Goal: Task Accomplishment & Management: Complete application form

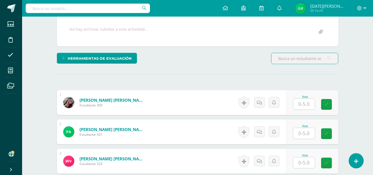
scroll to position [107, 0]
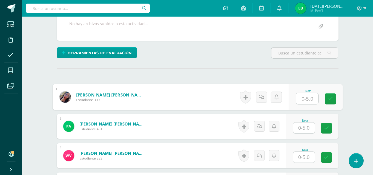
click at [306, 101] on input "text" at bounding box center [307, 98] width 22 height 11
drag, startPoint x: 331, startPoint y: 102, endPoint x: 303, endPoint y: 130, distance: 38.8
type input "4"
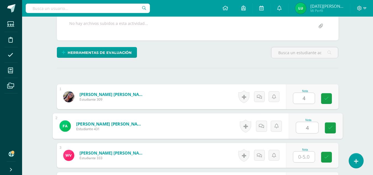
click at [303, 130] on input "4" at bounding box center [307, 127] width 22 height 11
type input "4"
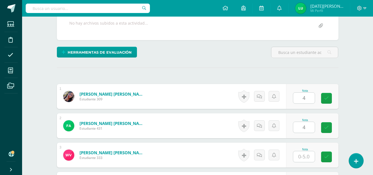
scroll to position [108, 0]
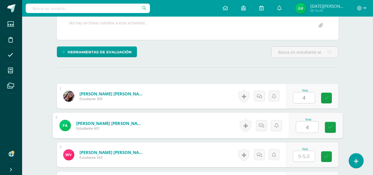
drag, startPoint x: 330, startPoint y: 98, endPoint x: 331, endPoint y: 139, distance: 41.7
click at [329, 127] on icon at bounding box center [330, 127] width 5 height 5
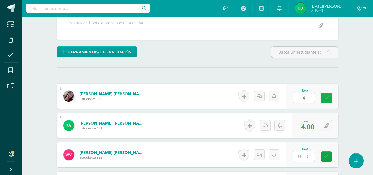
click at [324, 96] on icon at bounding box center [326, 97] width 5 height 5
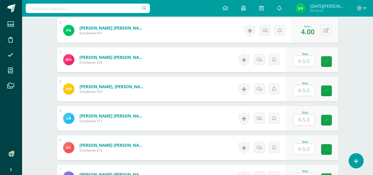
scroll to position [209, 0]
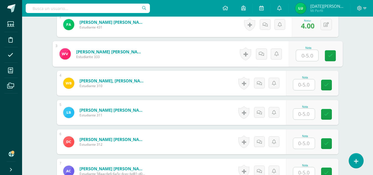
click at [307, 56] on input "text" at bounding box center [307, 55] width 22 height 11
type input "5"
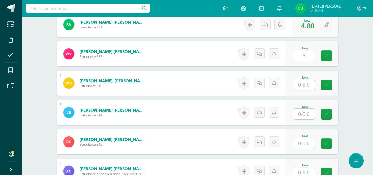
click at [304, 78] on div "Nota" at bounding box center [305, 77] width 24 height 3
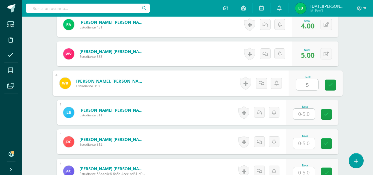
click at [304, 89] on input "5" at bounding box center [307, 84] width 22 height 11
type input "5"
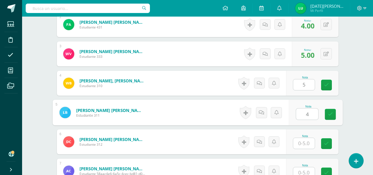
click at [305, 111] on input "4" at bounding box center [307, 113] width 22 height 11
type input "4"
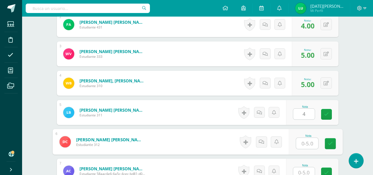
click at [307, 141] on input "text" at bounding box center [307, 143] width 22 height 11
type input "4"
click at [333, 146] on link at bounding box center [330, 143] width 11 height 11
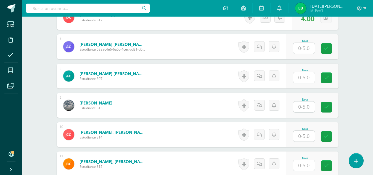
scroll to position [335, 0]
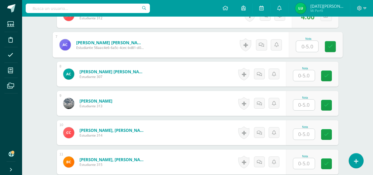
click at [312, 48] on input "text" at bounding box center [307, 46] width 22 height 11
type input "5"
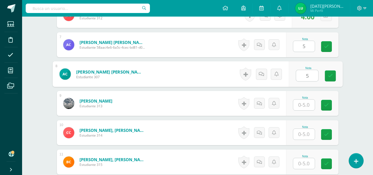
click at [309, 77] on input "5" at bounding box center [307, 75] width 22 height 11
type input "5"
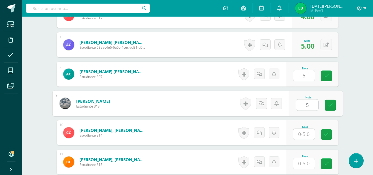
click at [308, 105] on input "5" at bounding box center [307, 104] width 22 height 11
type input "5"
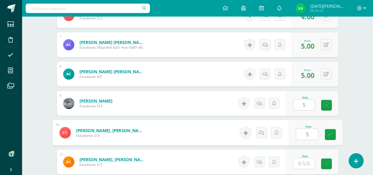
click at [310, 132] on input "5" at bounding box center [307, 134] width 22 height 11
type input "5"
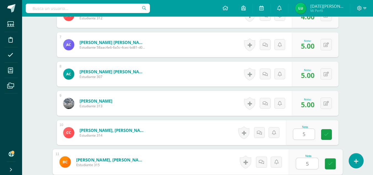
click at [306, 167] on input "5" at bounding box center [307, 163] width 22 height 11
type input "5"
click at [334, 162] on link at bounding box center [330, 163] width 11 height 11
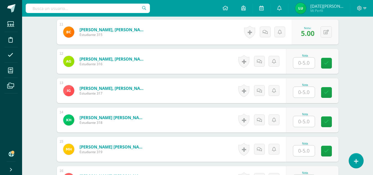
scroll to position [467, 0]
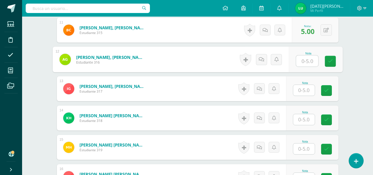
click at [307, 62] on input "text" at bounding box center [307, 60] width 22 height 11
click at [331, 64] on link at bounding box center [330, 61] width 11 height 11
type input "5"
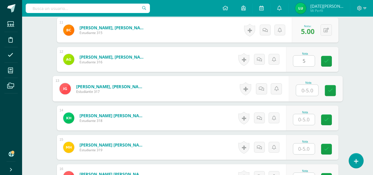
click at [308, 88] on input "text" at bounding box center [307, 90] width 22 height 11
type input "5"
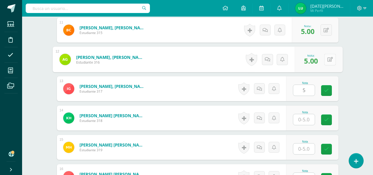
click at [325, 59] on button at bounding box center [330, 60] width 12 height 12
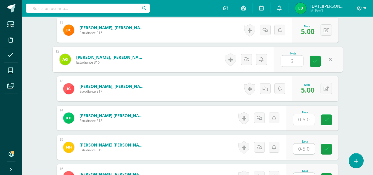
type input "3"
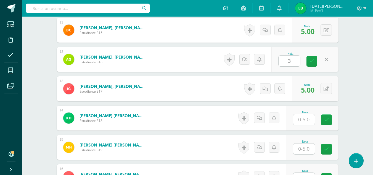
click at [315, 119] on div "Nota" at bounding box center [305, 118] width 24 height 14
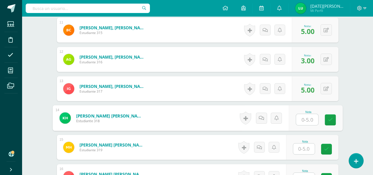
click at [304, 117] on input "text" at bounding box center [307, 119] width 22 height 11
type input "5"
click at [330, 123] on link at bounding box center [330, 119] width 11 height 11
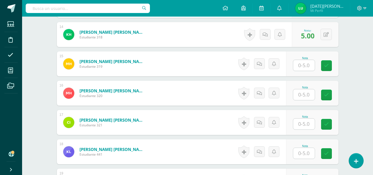
scroll to position [566, 0]
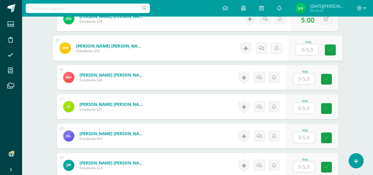
click at [306, 49] on input "text" at bounding box center [307, 49] width 22 height 11
type input "5"
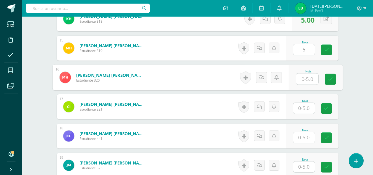
click at [310, 79] on input "text" at bounding box center [307, 78] width 22 height 11
drag, startPoint x: 326, startPoint y: 81, endPoint x: 298, endPoint y: 110, distance: 40.6
click at [298, 110] on div "1 Apen [PERSON_NAME] [PERSON_NAME] Estudiante 309 Nota 4.00 0 [GEOGRAPHIC_DATA]…" at bounding box center [198, 77] width 282 height 902
type input "4"
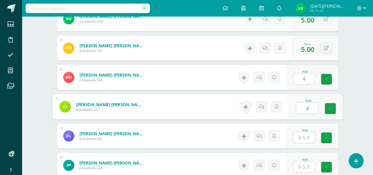
click at [298, 110] on input "4" at bounding box center [307, 108] width 22 height 11
type input "4"
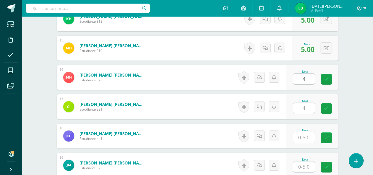
click at [326, 115] on div "Nota 4" at bounding box center [312, 106] width 52 height 25
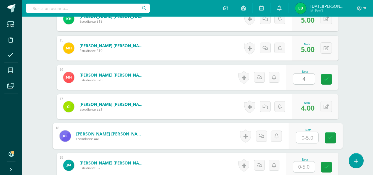
click at [304, 140] on input "text" at bounding box center [307, 137] width 22 height 11
type input "5"
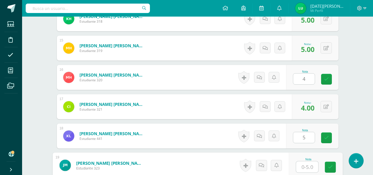
click at [306, 164] on input "text" at bounding box center [307, 166] width 22 height 11
type input "0"
click at [328, 165] on icon at bounding box center [330, 166] width 5 height 5
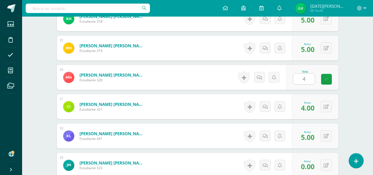
click at [327, 73] on div "Nota 4" at bounding box center [312, 77] width 52 height 25
click at [325, 79] on icon at bounding box center [326, 79] width 5 height 5
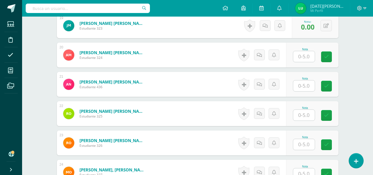
scroll to position [707, 0]
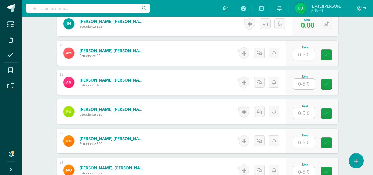
click at [309, 60] on div "Nota" at bounding box center [312, 53] width 52 height 25
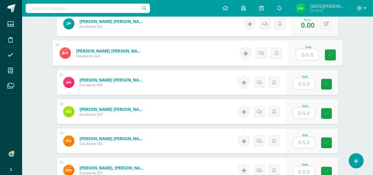
click at [303, 57] on input "text" at bounding box center [307, 54] width 22 height 11
type input "5"
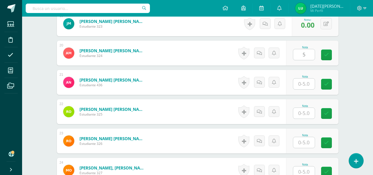
click at [323, 57] on div "Nota 5" at bounding box center [312, 53] width 52 height 25
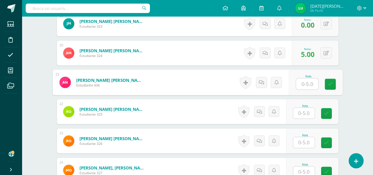
click at [307, 82] on input "text" at bounding box center [307, 83] width 22 height 11
type input "5"
click at [335, 85] on link at bounding box center [330, 84] width 11 height 11
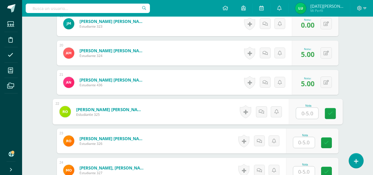
click at [308, 110] on input "text" at bounding box center [307, 113] width 22 height 11
type input "4"
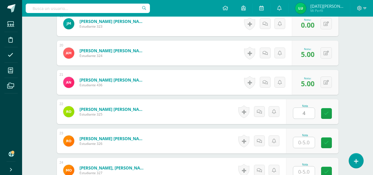
click at [336, 120] on div "Nota 4" at bounding box center [312, 111] width 52 height 25
click at [312, 142] on input "text" at bounding box center [304, 142] width 22 height 11
type input "5"
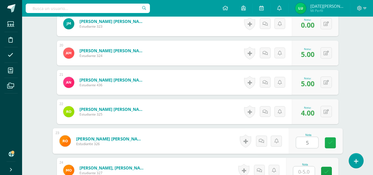
click at [334, 146] on link at bounding box center [330, 142] width 11 height 11
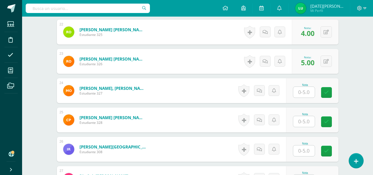
scroll to position [788, 0]
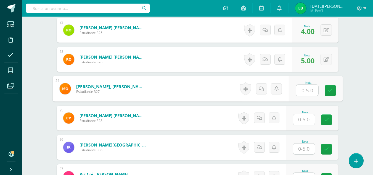
click at [308, 90] on input "text" at bounding box center [307, 90] width 22 height 11
type input "5"
click at [331, 93] on link at bounding box center [330, 90] width 11 height 11
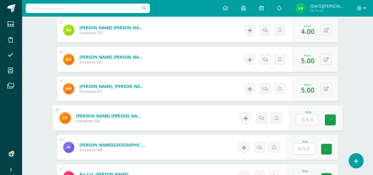
click at [303, 116] on input "text" at bounding box center [307, 119] width 22 height 11
type input "5"
click at [330, 118] on icon at bounding box center [330, 119] width 5 height 5
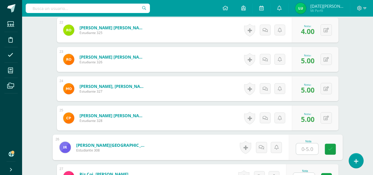
click at [306, 151] on input "text" at bounding box center [307, 148] width 22 height 11
type input "3"
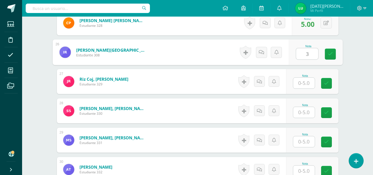
scroll to position [883, 0]
click at [326, 57] on link at bounding box center [330, 54] width 11 height 11
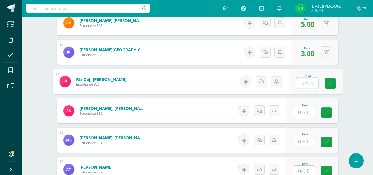
click at [310, 83] on input "text" at bounding box center [307, 83] width 22 height 11
type input "5"
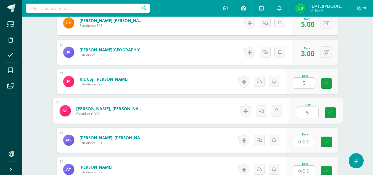
click at [307, 110] on input "5" at bounding box center [307, 112] width 22 height 11
type input "5"
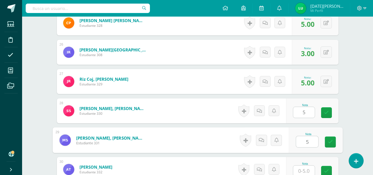
click at [306, 140] on input "5" at bounding box center [307, 141] width 22 height 11
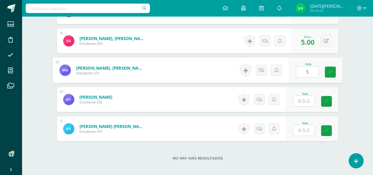
scroll to position [955, 0]
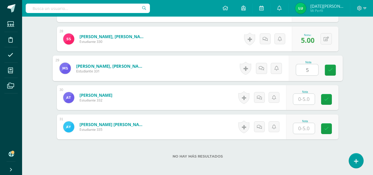
type input "5"
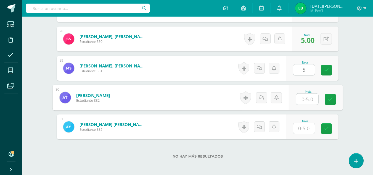
click at [305, 100] on input "text" at bounding box center [307, 99] width 22 height 11
type input "5"
click at [327, 100] on link at bounding box center [330, 99] width 11 height 11
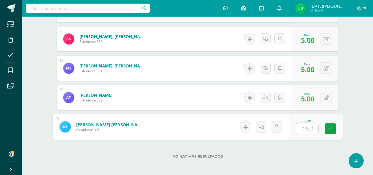
type input "5"
click at [306, 126] on input "5" at bounding box center [307, 128] width 22 height 11
click at [333, 131] on link at bounding box center [330, 128] width 11 height 11
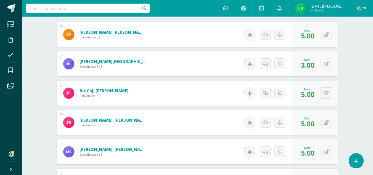
scroll to position [983, 0]
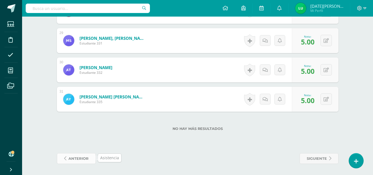
click at [83, 156] on span "anterior" at bounding box center [78, 158] width 20 height 10
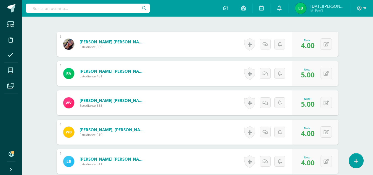
scroll to position [145, 0]
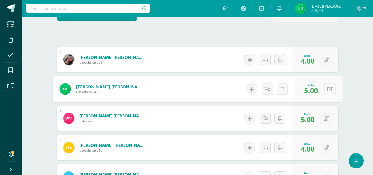
click at [330, 87] on button at bounding box center [330, 89] width 12 height 12
type input "4"
click at [319, 92] on link at bounding box center [315, 90] width 11 height 11
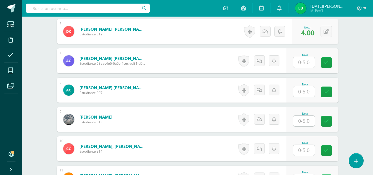
scroll to position [321, 0]
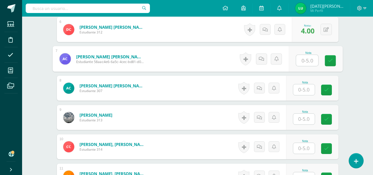
click at [302, 58] on input "text" at bounding box center [307, 60] width 22 height 11
type input "5"
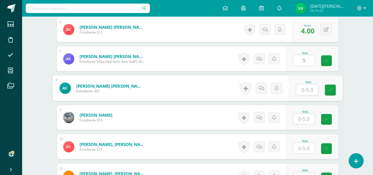
click at [307, 92] on input "text" at bounding box center [307, 89] width 22 height 11
type input "5"
click at [310, 117] on input "5" at bounding box center [304, 118] width 22 height 11
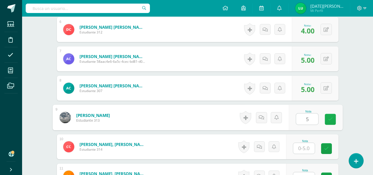
click at [330, 120] on icon at bounding box center [330, 119] width 5 height 5
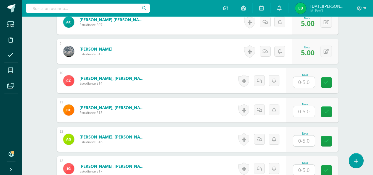
scroll to position [385, 0]
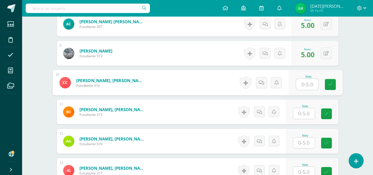
click at [303, 85] on input "text" at bounding box center [307, 84] width 22 height 11
type input "5"
click at [335, 91] on div "Nota 5" at bounding box center [312, 82] width 52 height 25
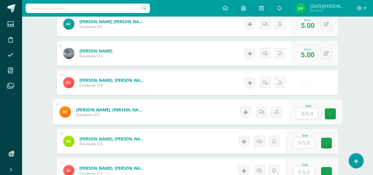
click at [310, 115] on input "text" at bounding box center [307, 113] width 22 height 11
type input "5"
click at [331, 119] on link at bounding box center [330, 113] width 11 height 11
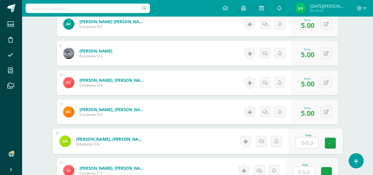
click at [310, 141] on input "text" at bounding box center [307, 142] width 22 height 11
type input "3"
click at [330, 142] on icon at bounding box center [330, 142] width 5 height 5
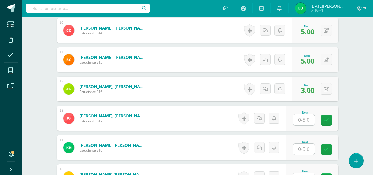
scroll to position [441, 0]
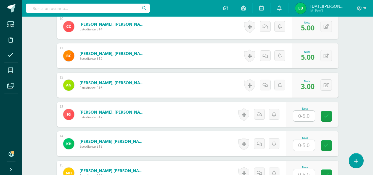
click at [309, 115] on input "text" at bounding box center [304, 115] width 22 height 11
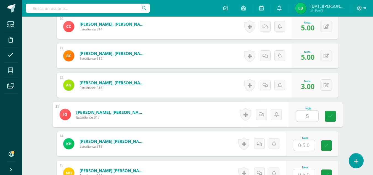
type input "5"
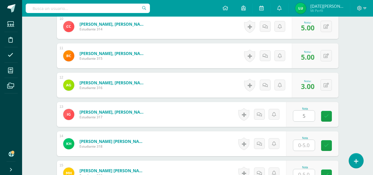
click at [331, 125] on div "Nota 5" at bounding box center [312, 114] width 52 height 25
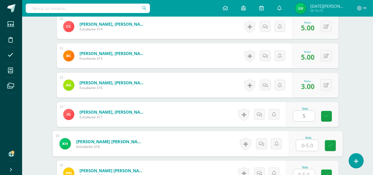
click at [305, 149] on input "text" at bounding box center [307, 145] width 22 height 11
type input "5"
click at [328, 143] on icon at bounding box center [330, 145] width 5 height 5
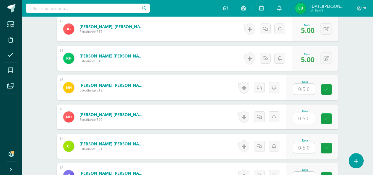
scroll to position [540, 0]
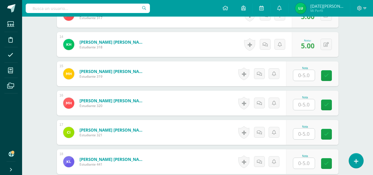
click at [304, 75] on input "text" at bounding box center [304, 75] width 22 height 11
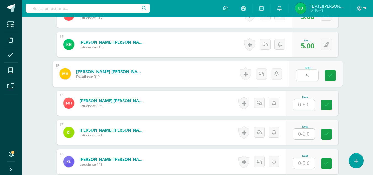
type input "5"
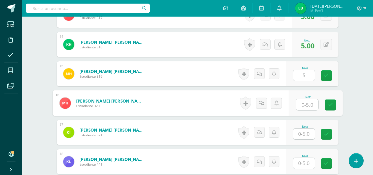
click at [307, 105] on input "text" at bounding box center [307, 104] width 22 height 11
type input "4"
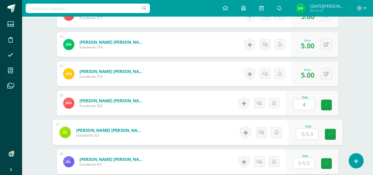
click at [310, 132] on input "text" at bounding box center [307, 133] width 22 height 11
type input "4"
click at [334, 137] on link at bounding box center [330, 134] width 11 height 11
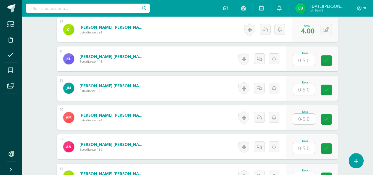
scroll to position [647, 0]
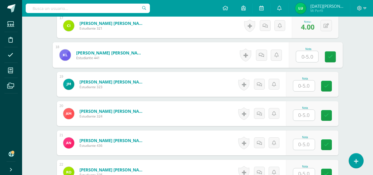
click at [308, 52] on input "text" at bounding box center [307, 56] width 22 height 11
click at [335, 60] on link at bounding box center [330, 56] width 11 height 11
type input "5"
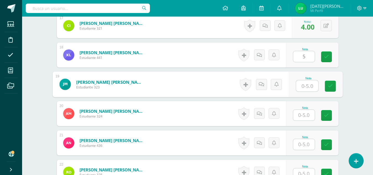
click at [298, 83] on input "text" at bounding box center [307, 85] width 22 height 11
type input "0"
click at [325, 90] on link at bounding box center [330, 86] width 11 height 11
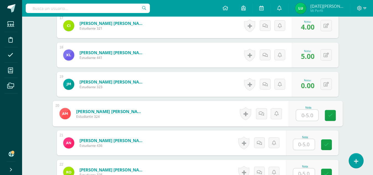
click at [306, 115] on input "text" at bounding box center [307, 115] width 22 height 11
type input "5"
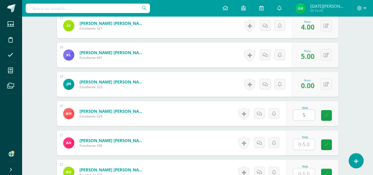
click at [323, 115] on div "Nota 5" at bounding box center [312, 113] width 52 height 25
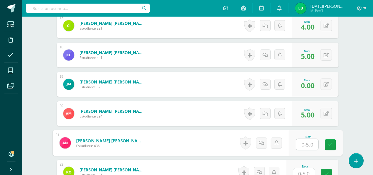
click at [307, 142] on input "text" at bounding box center [307, 144] width 22 height 11
type input "5"
click at [328, 144] on icon at bounding box center [330, 144] width 5 height 5
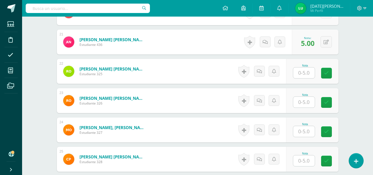
scroll to position [755, 0]
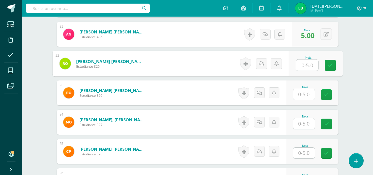
click at [308, 63] on input "text" at bounding box center [307, 65] width 22 height 11
click at [309, 64] on input "5" at bounding box center [307, 65] width 22 height 11
type input "5"
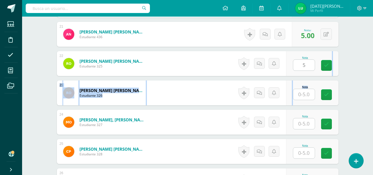
drag, startPoint x: 327, startPoint y: 71, endPoint x: 310, endPoint y: 93, distance: 27.2
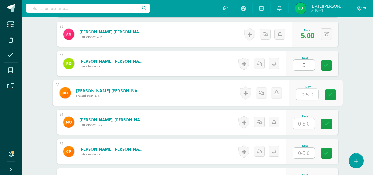
click at [310, 93] on input "text" at bounding box center [307, 94] width 22 height 11
type input "5"
click at [328, 96] on icon at bounding box center [330, 94] width 5 height 5
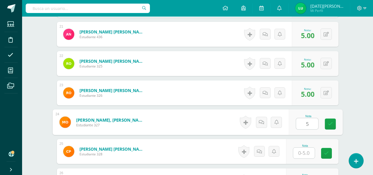
click at [309, 123] on input "5" at bounding box center [307, 123] width 22 height 11
type input "5"
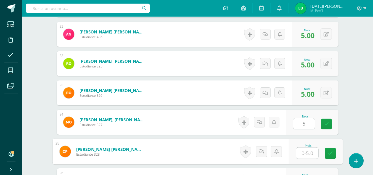
click at [310, 153] on input "text" at bounding box center [307, 152] width 22 height 11
type input "5"
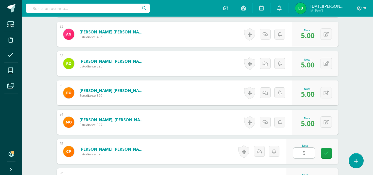
click at [338, 157] on div "Nota 5" at bounding box center [312, 151] width 52 height 25
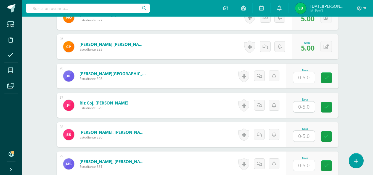
scroll to position [866, 0]
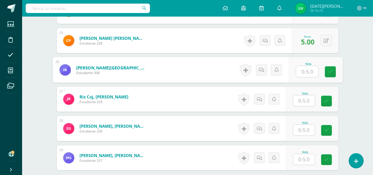
click at [308, 70] on input "text" at bounding box center [307, 71] width 22 height 11
click at [326, 76] on link at bounding box center [330, 71] width 11 height 11
type input "3"
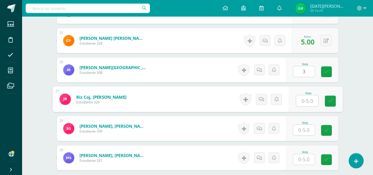
click at [307, 102] on input "text" at bounding box center [307, 100] width 22 height 11
type input "5"
click at [327, 106] on link at bounding box center [330, 100] width 11 height 11
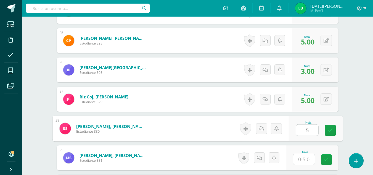
click at [306, 130] on input "5" at bounding box center [307, 129] width 22 height 11
type input "5"
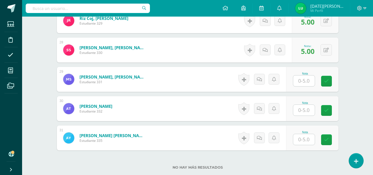
scroll to position [946, 0]
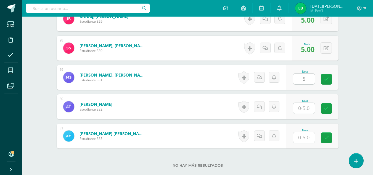
click at [305, 80] on input "5" at bounding box center [304, 78] width 22 height 11
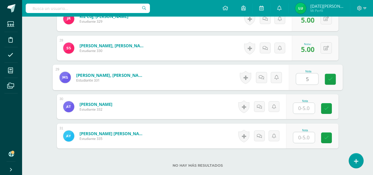
type input "5"
click at [334, 85] on div "Nota 5" at bounding box center [315, 78] width 54 height 26
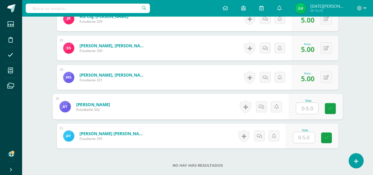
click at [312, 106] on input "text" at bounding box center [307, 108] width 22 height 11
type input "5"
click at [315, 137] on div "Nota" at bounding box center [305, 136] width 24 height 14
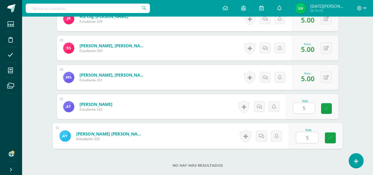
click at [308, 137] on input "5" at bounding box center [307, 137] width 22 height 11
type input "5"
click at [327, 136] on link at bounding box center [330, 137] width 11 height 11
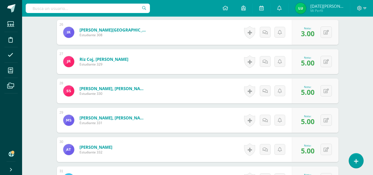
scroll to position [983, 0]
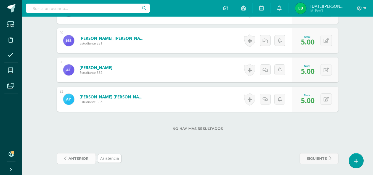
click at [82, 157] on span "anterior" at bounding box center [78, 158] width 20 height 10
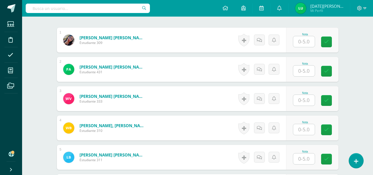
scroll to position [164, 0]
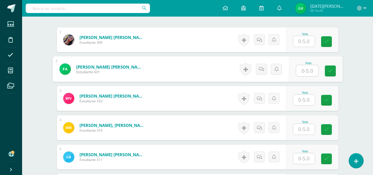
click at [311, 70] on input "text" at bounding box center [307, 70] width 22 height 11
type input "3"
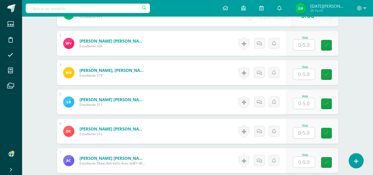
scroll to position [220, 0]
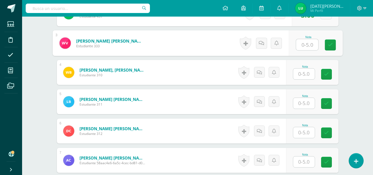
click at [301, 45] on input "text" at bounding box center [307, 44] width 22 height 11
click at [331, 49] on link at bounding box center [330, 44] width 11 height 11
type input "4"
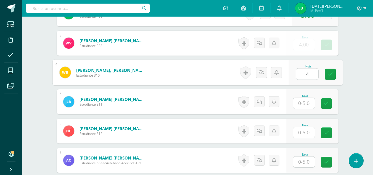
click at [311, 71] on input "4" at bounding box center [307, 73] width 22 height 11
type input "4"
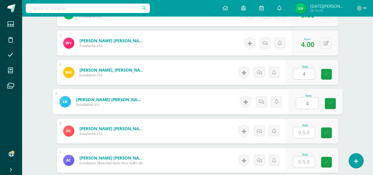
click at [308, 100] on input "4" at bounding box center [307, 103] width 22 height 11
type input "4"
click at [326, 102] on link at bounding box center [330, 103] width 11 height 11
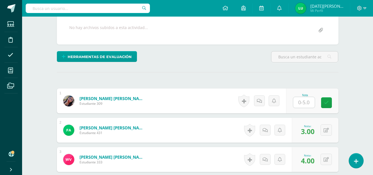
scroll to position [102, 0]
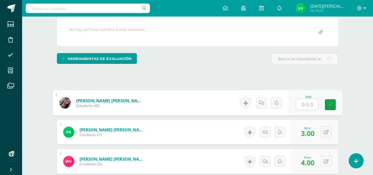
click at [308, 105] on input "text" at bounding box center [307, 104] width 22 height 11
type input "5"
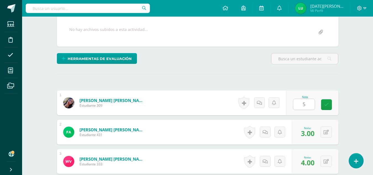
click at [336, 101] on div "Nota 5" at bounding box center [312, 102] width 52 height 25
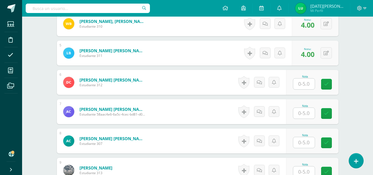
scroll to position [264, 0]
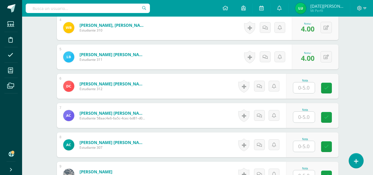
click at [301, 88] on input "text" at bounding box center [304, 87] width 22 height 11
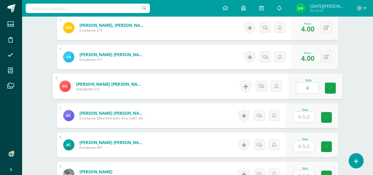
type input "4"
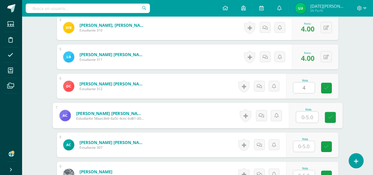
click at [308, 115] on input "text" at bounding box center [307, 116] width 22 height 11
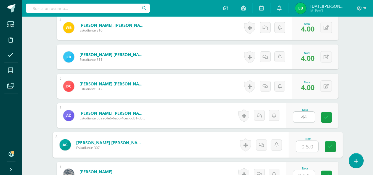
click at [301, 146] on input "text" at bounding box center [307, 146] width 22 height 11
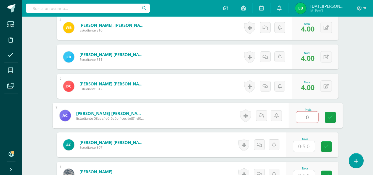
type input "4"
click at [330, 118] on icon at bounding box center [330, 117] width 5 height 5
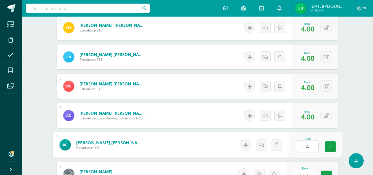
click at [305, 148] on input "4" at bounding box center [307, 146] width 22 height 11
type input "4"
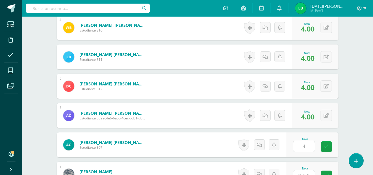
click at [336, 147] on div "Nota 4" at bounding box center [312, 144] width 52 height 25
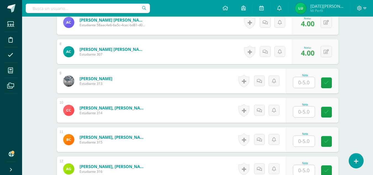
scroll to position [369, 0]
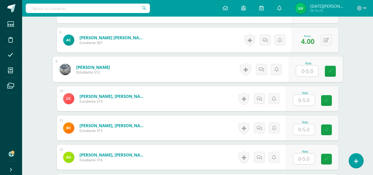
click at [306, 72] on input "text" at bounding box center [307, 70] width 22 height 11
type input "5"
click at [332, 74] on link at bounding box center [330, 71] width 11 height 11
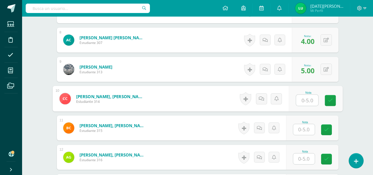
click at [309, 101] on input "text" at bounding box center [307, 100] width 22 height 11
click at [328, 103] on link at bounding box center [330, 100] width 11 height 11
type input "5"
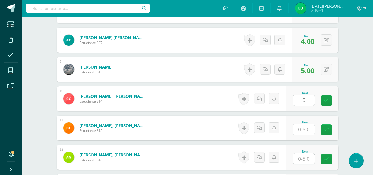
click at [310, 123] on div "Nota" at bounding box center [305, 122] width 24 height 3
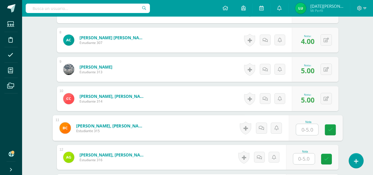
click at [308, 128] on input "text" at bounding box center [307, 129] width 22 height 11
type input "5"
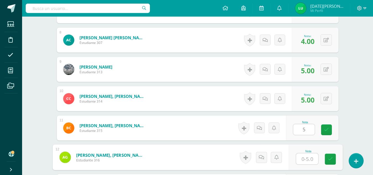
click at [306, 159] on input "text" at bounding box center [307, 158] width 22 height 11
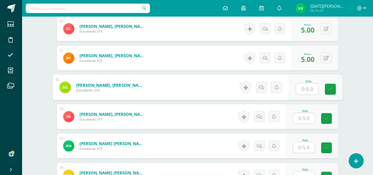
scroll to position [445, 0]
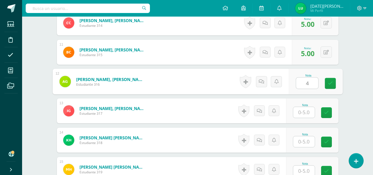
type input "4"
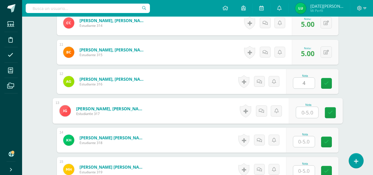
click at [305, 109] on input "text" at bounding box center [307, 112] width 22 height 11
type input "4"
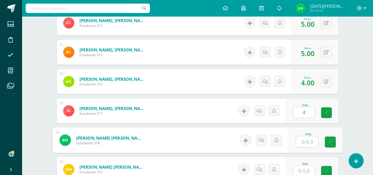
click at [308, 140] on input "text" at bounding box center [307, 141] width 22 height 11
type input "4"
click at [327, 141] on link at bounding box center [330, 141] width 11 height 11
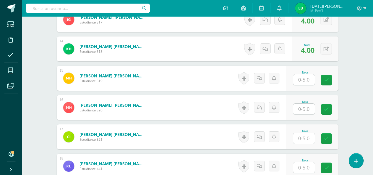
scroll to position [541, 0]
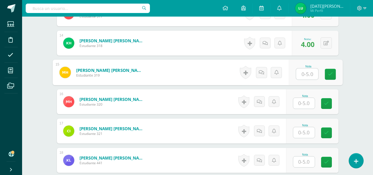
click at [302, 78] on input "text" at bounding box center [307, 73] width 22 height 11
type input "4"
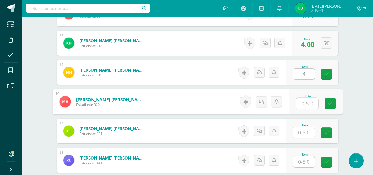
click at [306, 103] on input "text" at bounding box center [307, 103] width 22 height 11
click at [313, 105] on input "4" at bounding box center [307, 103] width 22 height 11
type input "4"
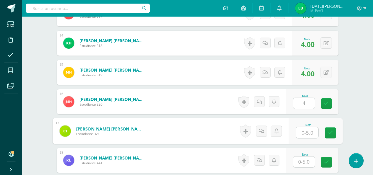
click at [304, 132] on input "text" at bounding box center [307, 132] width 22 height 11
type input "5"
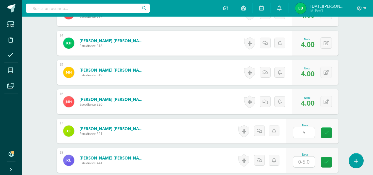
click at [324, 136] on div "Nota 5" at bounding box center [312, 130] width 52 height 25
type input "4"
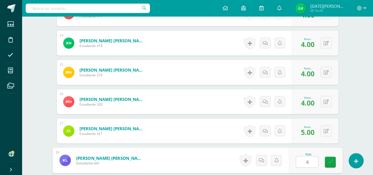
click at [308, 163] on input "4" at bounding box center [307, 161] width 22 height 11
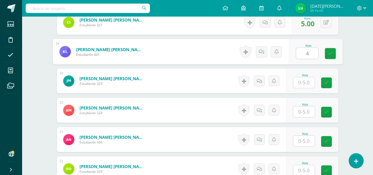
scroll to position [658, 0]
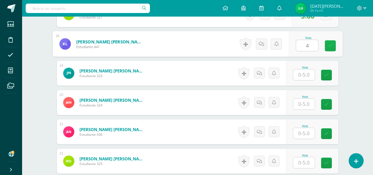
click at [331, 47] on icon at bounding box center [330, 45] width 5 height 5
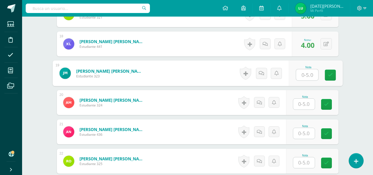
click at [314, 71] on input "text" at bounding box center [307, 74] width 22 height 11
type input "0"
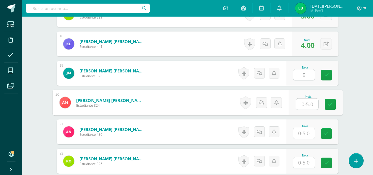
click at [309, 105] on input "text" at bounding box center [307, 104] width 22 height 11
click at [309, 105] on input "5" at bounding box center [307, 104] width 22 height 11
type input "5"
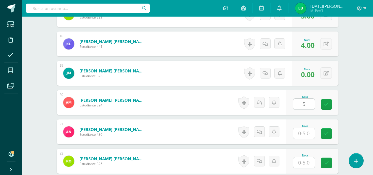
click at [331, 112] on div "Nota 5" at bounding box center [312, 102] width 52 height 25
click at [311, 126] on div "Nota" at bounding box center [305, 125] width 24 height 3
click at [307, 139] on div at bounding box center [304, 133] width 22 height 11
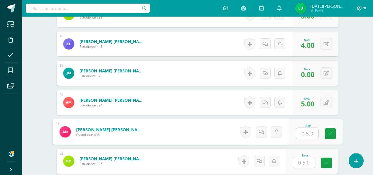
click at [307, 131] on input "text" at bounding box center [307, 133] width 22 height 11
type input "4"
click at [334, 134] on link at bounding box center [330, 133] width 11 height 11
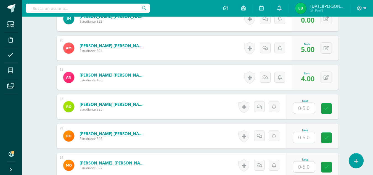
scroll to position [714, 0]
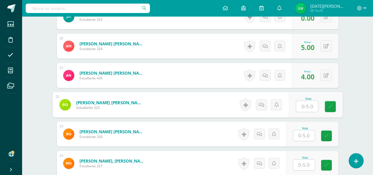
click at [305, 106] on input "text" at bounding box center [307, 106] width 22 height 11
type input "5"
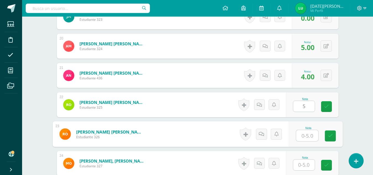
click at [309, 133] on input "text" at bounding box center [307, 135] width 22 height 11
type input "4"
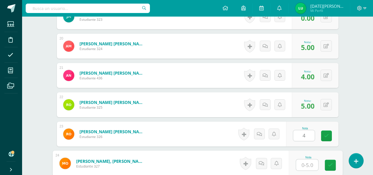
click at [306, 160] on input "text" at bounding box center [307, 164] width 22 height 11
click at [325, 162] on link at bounding box center [330, 165] width 11 height 11
type input "5"
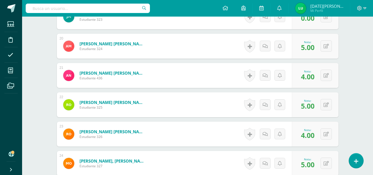
drag, startPoint x: 373, startPoint y: 122, endPoint x: 373, endPoint y: 140, distance: 17.4
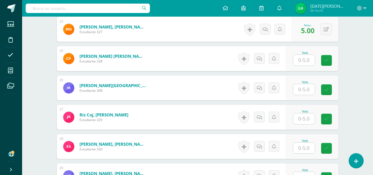
scroll to position [850, 0]
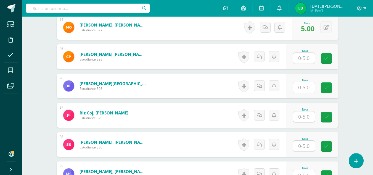
click at [307, 63] on div at bounding box center [304, 57] width 22 height 11
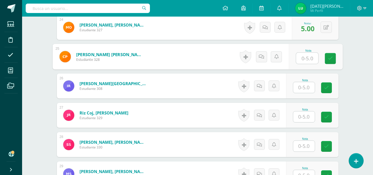
click at [306, 59] on input "text" at bounding box center [307, 58] width 22 height 11
type input "5"
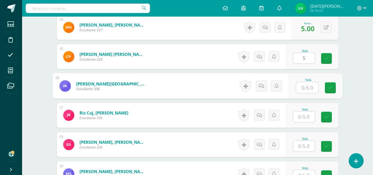
click at [303, 85] on input "text" at bounding box center [307, 87] width 22 height 11
type input "3"
click at [313, 86] on input "3" at bounding box center [307, 87] width 22 height 11
click at [334, 92] on link at bounding box center [330, 87] width 11 height 11
type input "4"
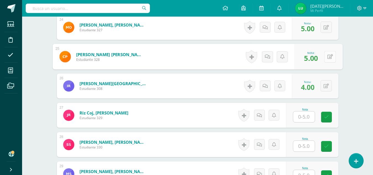
click at [330, 58] on button at bounding box center [330, 57] width 12 height 12
type input "4"
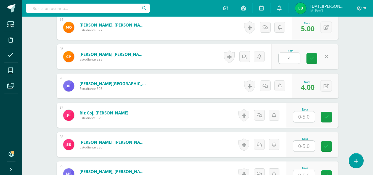
click at [309, 59] on div "Nota 4" at bounding box center [304, 56] width 67 height 25
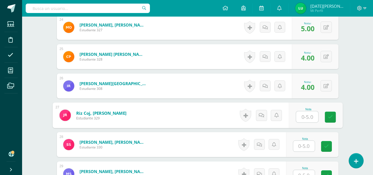
click at [310, 115] on input "text" at bounding box center [307, 116] width 22 height 11
type input "4"
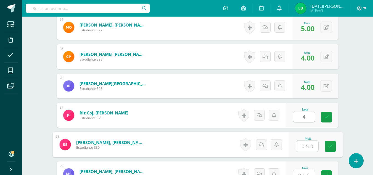
click at [311, 143] on input "text" at bounding box center [307, 145] width 22 height 11
type input "4"
click at [331, 149] on link at bounding box center [330, 146] width 11 height 11
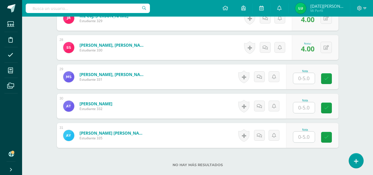
scroll to position [956, 0]
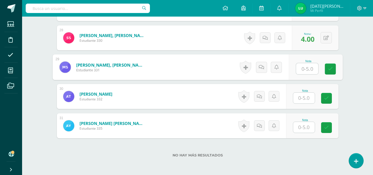
click at [308, 73] on input "text" at bounding box center [307, 68] width 22 height 11
type input "4"
click at [325, 70] on link at bounding box center [330, 68] width 11 height 11
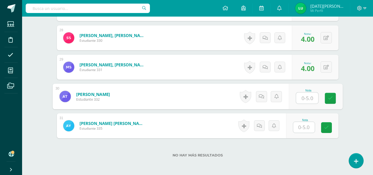
click at [299, 101] on input "text" at bounding box center [307, 97] width 22 height 11
type input "4"
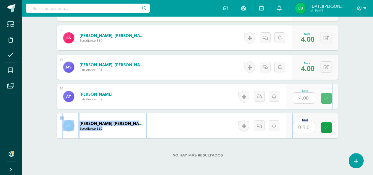
drag, startPoint x: 323, startPoint y: 100, endPoint x: 303, endPoint y: 133, distance: 39.1
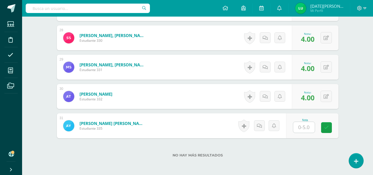
click at [303, 133] on div "Nota" at bounding box center [312, 125] width 52 height 25
click at [303, 130] on input "4" at bounding box center [304, 127] width 22 height 11
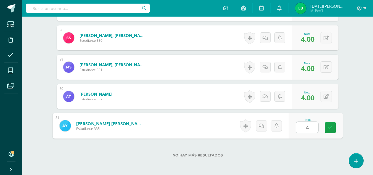
type input "4"
click at [328, 128] on icon at bounding box center [330, 127] width 5 height 5
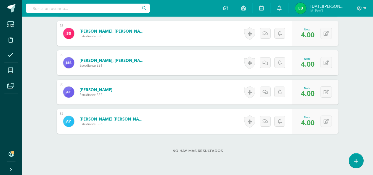
scroll to position [983, 0]
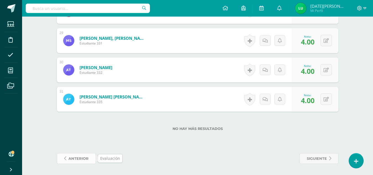
click at [73, 160] on span "anterior" at bounding box center [78, 158] width 20 height 10
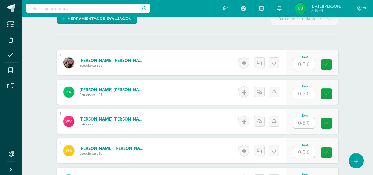
scroll to position [142, 0]
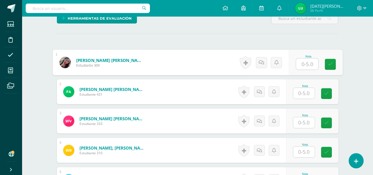
click at [308, 61] on input "text" at bounding box center [307, 64] width 22 height 11
type input "5"
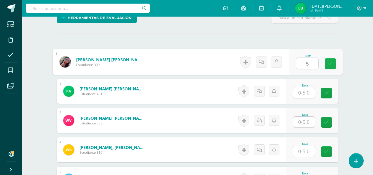
click at [327, 64] on link at bounding box center [330, 63] width 11 height 11
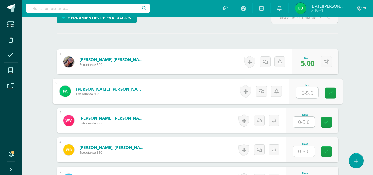
click at [310, 92] on input "text" at bounding box center [307, 92] width 22 height 11
type input "3"
click at [336, 96] on div "Nota 3" at bounding box center [315, 91] width 54 height 26
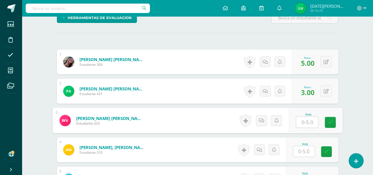
click at [299, 121] on input "text" at bounding box center [307, 121] width 22 height 11
type input "4"
click at [328, 123] on icon at bounding box center [330, 122] width 5 height 5
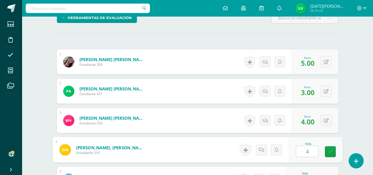
click at [311, 151] on input "4" at bounding box center [307, 151] width 22 height 11
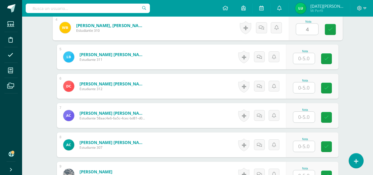
scroll to position [270, 0]
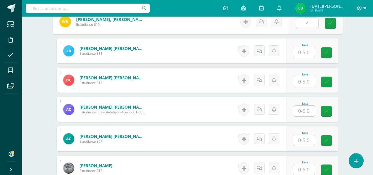
type input "4"
click at [307, 46] on div "Nota" at bounding box center [305, 45] width 24 height 3
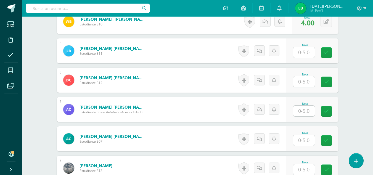
click at [307, 46] on div "Nota" at bounding box center [305, 45] width 24 height 3
type input "4"
click at [306, 52] on input "4" at bounding box center [307, 52] width 22 height 11
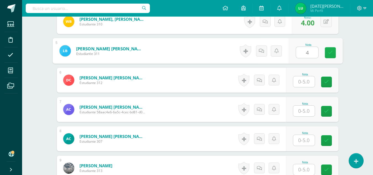
click at [325, 55] on link at bounding box center [330, 52] width 11 height 11
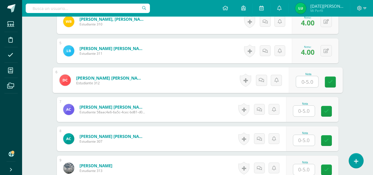
click at [310, 79] on input "text" at bounding box center [307, 81] width 22 height 11
type input "4"
click at [334, 82] on link at bounding box center [330, 81] width 11 height 11
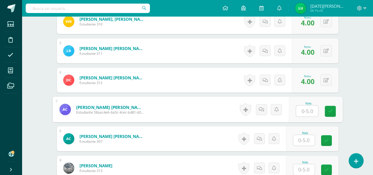
click at [310, 109] on input "text" at bounding box center [307, 110] width 22 height 11
type input "4"
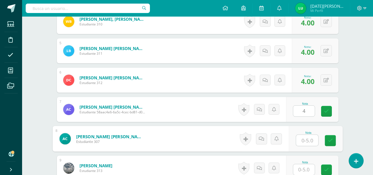
type input "4"
click at [302, 139] on input "4" at bounding box center [307, 140] width 22 height 11
click at [329, 142] on icon at bounding box center [330, 140] width 5 height 5
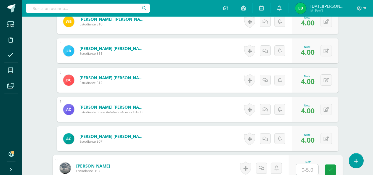
click at [310, 168] on input "text" at bounding box center [307, 169] width 22 height 11
type input "5"
click at [333, 167] on link at bounding box center [330, 169] width 11 height 11
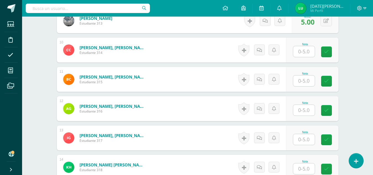
scroll to position [406, 0]
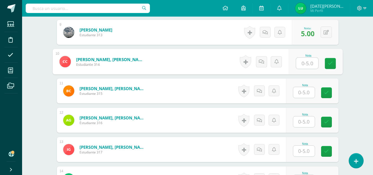
click at [314, 67] on input "text" at bounding box center [307, 63] width 22 height 11
click at [312, 65] on input "text" at bounding box center [307, 63] width 22 height 11
click at [304, 65] on input "text" at bounding box center [307, 63] width 22 height 11
type input "4"
click at [304, 92] on input "4" at bounding box center [304, 92] width 22 height 11
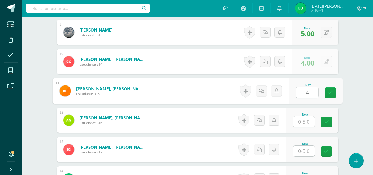
type input "4"
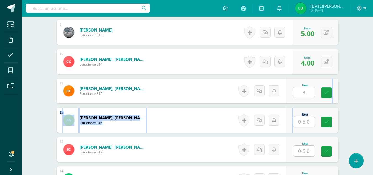
drag, startPoint x: 330, startPoint y: 100, endPoint x: 306, endPoint y: 121, distance: 32.1
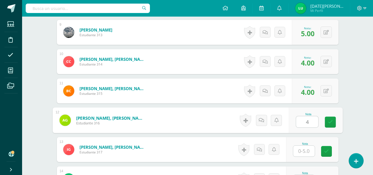
click at [306, 121] on input "4" at bounding box center [307, 121] width 22 height 11
type input "4"
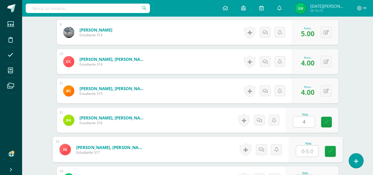
click at [304, 150] on input "text" at bounding box center [307, 150] width 22 height 11
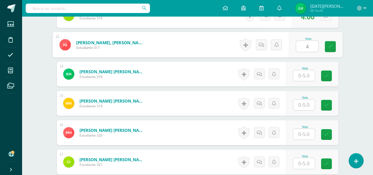
scroll to position [509, 0]
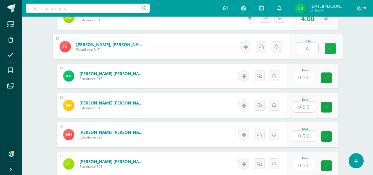
click at [331, 49] on icon at bounding box center [330, 48] width 5 height 5
type input "4"
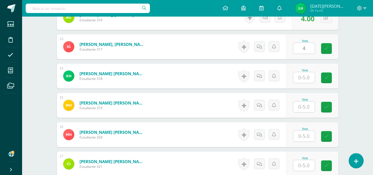
click at [311, 83] on div at bounding box center [304, 77] width 22 height 11
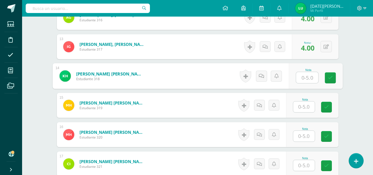
click at [306, 79] on input "text" at bounding box center [307, 77] width 22 height 11
type input "4"
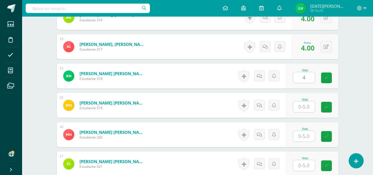
click at [324, 80] on div "Nota 4" at bounding box center [312, 75] width 52 height 25
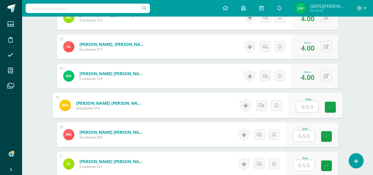
click at [304, 112] on input "text" at bounding box center [307, 106] width 22 height 11
type input "4"
click at [332, 105] on icon at bounding box center [330, 107] width 5 height 5
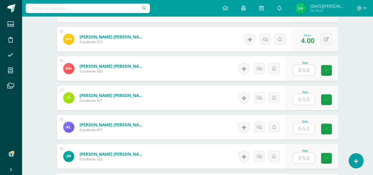
scroll to position [578, 0]
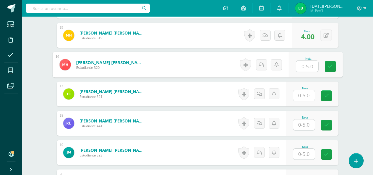
click at [297, 62] on input "text" at bounding box center [307, 66] width 22 height 11
type input "5"
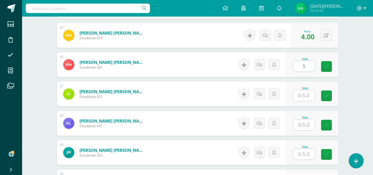
click at [318, 62] on div "Nota 5" at bounding box center [312, 64] width 52 height 25
click at [303, 88] on div "Nota" at bounding box center [305, 88] width 24 height 3
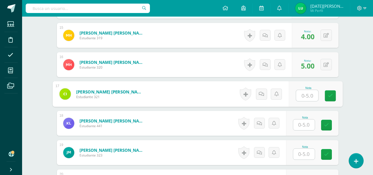
type input "4"
click at [306, 100] on input "4" at bounding box center [307, 95] width 22 height 11
click at [325, 95] on link at bounding box center [330, 95] width 11 height 11
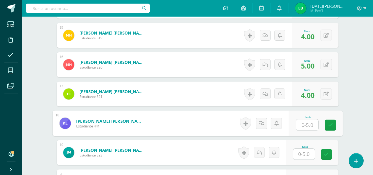
click at [307, 126] on input "text" at bounding box center [307, 124] width 22 height 11
type input "4"
click at [314, 129] on input "4" at bounding box center [307, 124] width 22 height 11
click at [330, 128] on link at bounding box center [330, 125] width 11 height 11
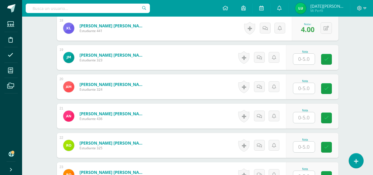
scroll to position [671, 0]
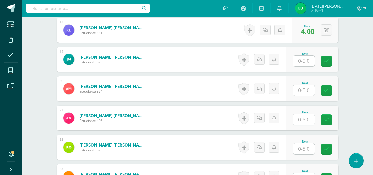
click at [303, 65] on input "text" at bounding box center [304, 60] width 22 height 11
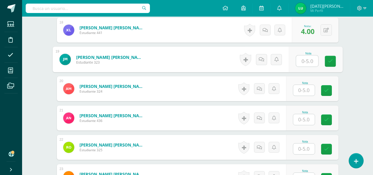
type input "0"
click at [330, 62] on icon at bounding box center [330, 61] width 5 height 5
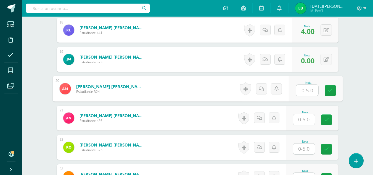
click at [307, 88] on input "text" at bounding box center [307, 90] width 22 height 11
type input "6"
type input "5"
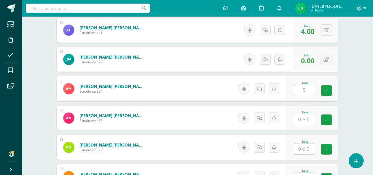
click at [323, 91] on div "Nota 5" at bounding box center [312, 88] width 52 height 25
click at [304, 113] on div "Nota" at bounding box center [305, 112] width 24 height 3
click at [306, 112] on div "Nota" at bounding box center [305, 112] width 24 height 3
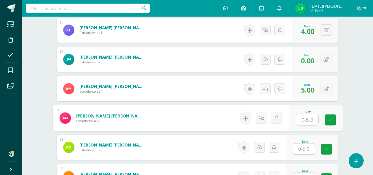
click at [306, 116] on input "text" at bounding box center [307, 119] width 22 height 11
type input "5"
click at [330, 126] on div "Nota 5" at bounding box center [315, 118] width 54 height 26
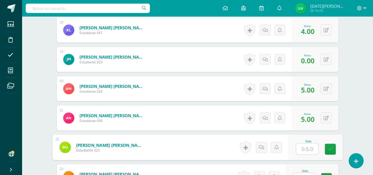
click at [307, 154] on input "text" at bounding box center [307, 148] width 22 height 11
type input "4"
click at [330, 147] on icon at bounding box center [330, 149] width 5 height 5
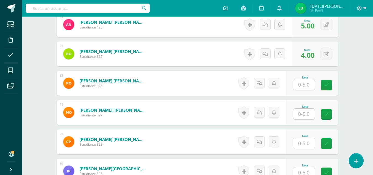
scroll to position [772, 0]
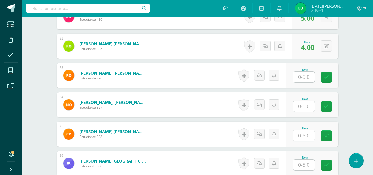
click at [294, 78] on div "Nota" at bounding box center [312, 75] width 52 height 25
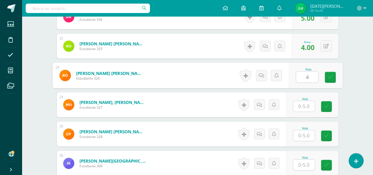
type input "4"
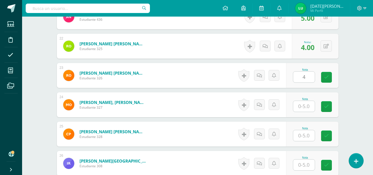
click at [319, 82] on div "Nota 4" at bounding box center [312, 75] width 52 height 25
click at [309, 97] on div "Nota" at bounding box center [312, 104] width 52 height 25
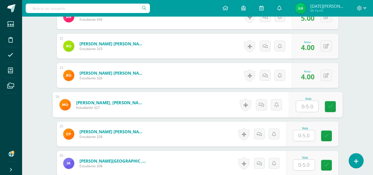
click at [305, 104] on input "text" at bounding box center [307, 106] width 22 height 11
click at [327, 105] on link at bounding box center [330, 106] width 11 height 11
type input "5"
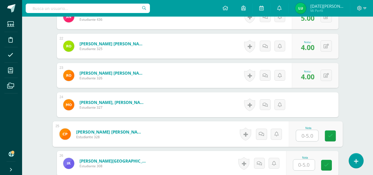
click at [306, 131] on input "text" at bounding box center [307, 135] width 22 height 11
type input "4"
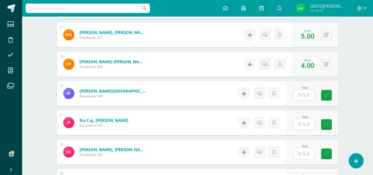
scroll to position [844, 0]
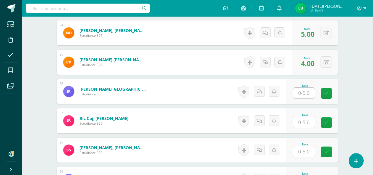
click at [310, 96] on input "text" at bounding box center [304, 92] width 22 height 11
type input "4"
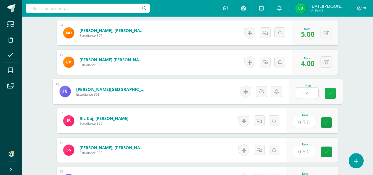
click at [328, 96] on link at bounding box center [330, 93] width 11 height 11
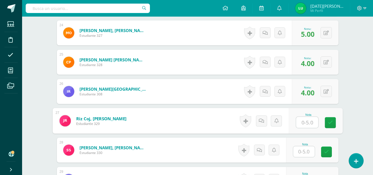
drag, startPoint x: 312, startPoint y: 117, endPoint x: 291, endPoint y: 147, distance: 36.4
click at [315, 123] on input "text" at bounding box center [307, 122] width 22 height 11
drag, startPoint x: 334, startPoint y: 124, endPoint x: 308, endPoint y: 147, distance: 35.2
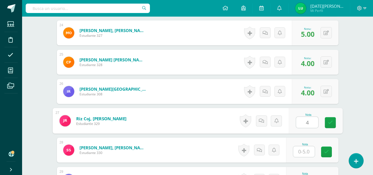
type input "4"
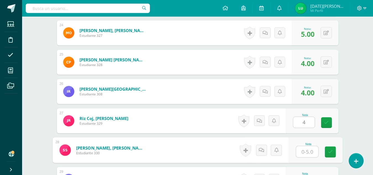
click at [308, 147] on input "text" at bounding box center [307, 151] width 22 height 11
type input "4"
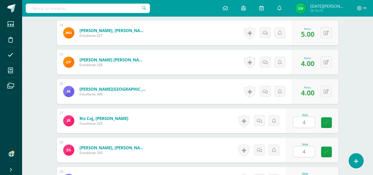
click at [327, 128] on div "Nota 4" at bounding box center [312, 120] width 52 height 25
click at [327, 124] on icon at bounding box center [326, 122] width 5 height 5
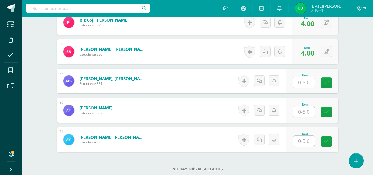
scroll to position [944, 0]
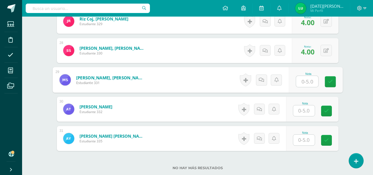
click at [303, 84] on input "text" at bounding box center [307, 81] width 22 height 11
type input "4"
click at [329, 85] on link at bounding box center [330, 81] width 11 height 11
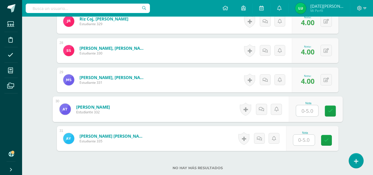
click at [299, 110] on input "text" at bounding box center [307, 110] width 22 height 11
type input "4"
click at [334, 113] on link at bounding box center [330, 110] width 11 height 11
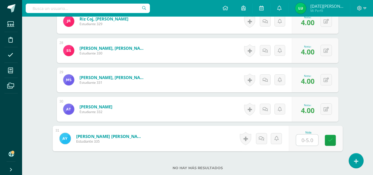
click at [303, 136] on input "text" at bounding box center [307, 139] width 22 height 11
type input "4"
click at [326, 140] on link at bounding box center [330, 140] width 11 height 11
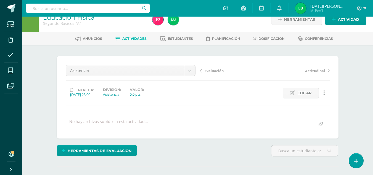
scroll to position [0, 0]
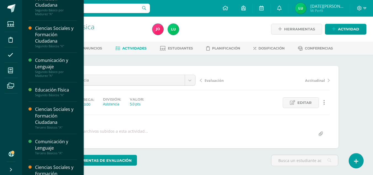
scroll to position [72, 0]
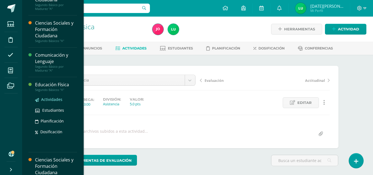
click at [50, 98] on span "Actividades" at bounding box center [51, 99] width 21 height 5
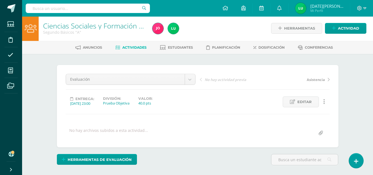
scroll to position [1, 0]
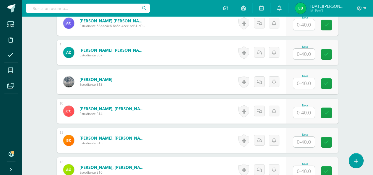
scroll to position [359, 0]
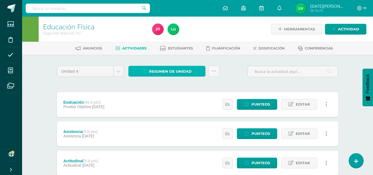
click at [172, 71] on span "Resumen de unidad" at bounding box center [170, 71] width 43 height 10
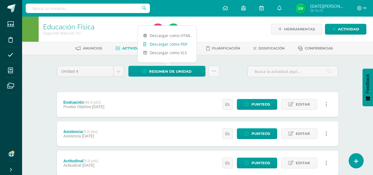
click at [178, 45] on link "Descargar como PDF" at bounding box center [167, 44] width 59 height 9
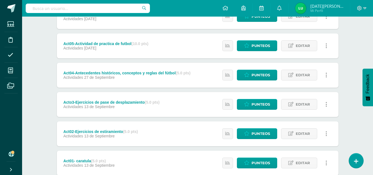
scroll to position [240, 0]
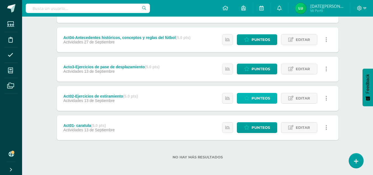
click at [255, 95] on span "Punteos" at bounding box center [260, 98] width 18 height 10
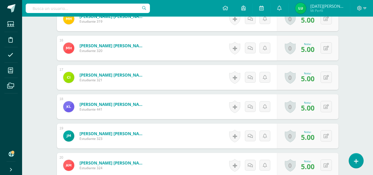
scroll to position [595, 0]
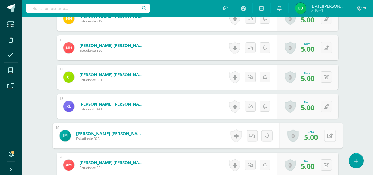
click at [328, 137] on icon at bounding box center [330, 135] width 6 height 5
type input "0"
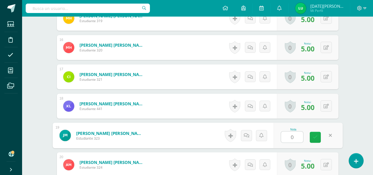
click at [315, 136] on icon at bounding box center [315, 137] width 5 height 5
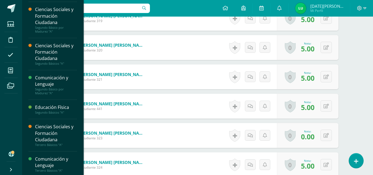
scroll to position [55, 0]
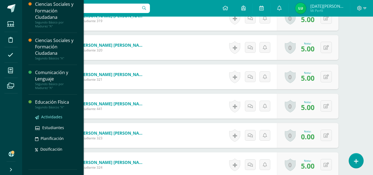
click at [52, 118] on span "Actividades" at bounding box center [51, 116] width 21 height 5
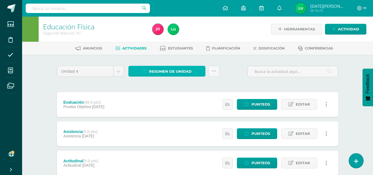
click at [186, 71] on span "Resumen de unidad" at bounding box center [170, 71] width 43 height 10
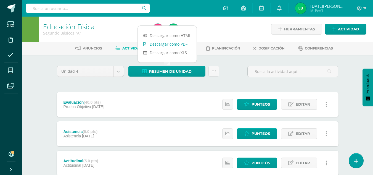
click at [175, 46] on link "Descargar como PDF" at bounding box center [167, 44] width 59 height 9
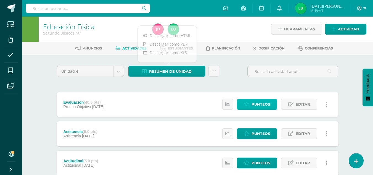
click at [270, 103] on link "Punteos" at bounding box center [257, 104] width 40 height 11
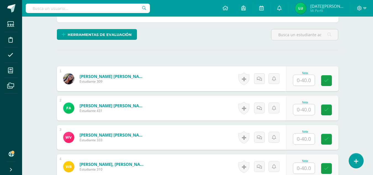
scroll to position [126, 0]
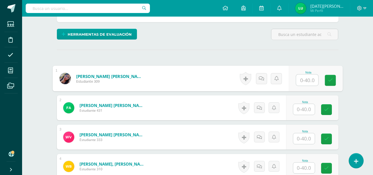
click at [300, 85] on input "text" at bounding box center [307, 80] width 22 height 11
drag, startPoint x: 325, startPoint y: 82, endPoint x: 310, endPoint y: 106, distance: 28.0
type input "40"
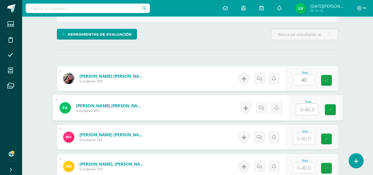
click at [310, 106] on input "text" at bounding box center [307, 109] width 22 height 11
type input "35"
click at [333, 111] on link at bounding box center [330, 109] width 11 height 11
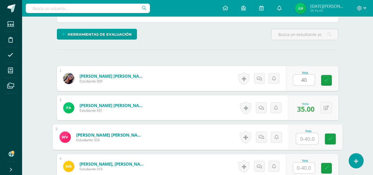
click at [306, 139] on input "text" at bounding box center [307, 138] width 22 height 11
click at [326, 81] on icon at bounding box center [326, 80] width 5 height 5
type input "35"
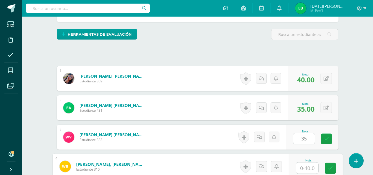
click at [306, 169] on input "text" at bounding box center [307, 167] width 22 height 11
type input "35"
click at [330, 170] on icon at bounding box center [330, 168] width 5 height 5
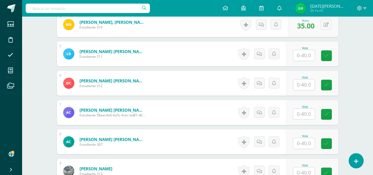
scroll to position [264, 0]
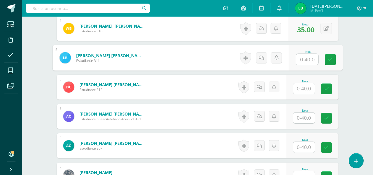
click at [314, 57] on input "text" at bounding box center [307, 59] width 22 height 11
type input "35"
click at [332, 64] on link at bounding box center [330, 59] width 11 height 11
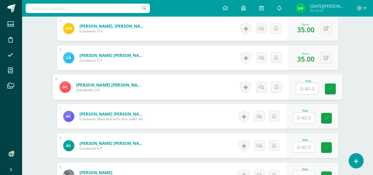
click at [306, 89] on input "text" at bounding box center [307, 88] width 22 height 11
type input "35"
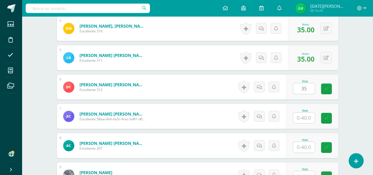
click at [336, 90] on div "Nota 35" at bounding box center [312, 87] width 52 height 25
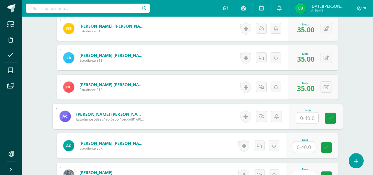
click at [310, 115] on input "text" at bounding box center [307, 117] width 22 height 11
drag, startPoint x: 330, startPoint y: 121, endPoint x: 307, endPoint y: 142, distance: 31.0
type input "40"
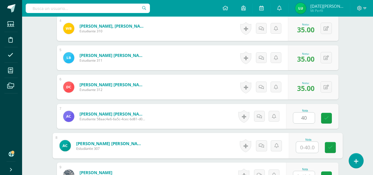
click at [307, 142] on input "text" at bounding box center [307, 147] width 22 height 11
click at [322, 117] on link at bounding box center [326, 118] width 11 height 11
click at [331, 147] on icon at bounding box center [330, 147] width 5 height 5
type input "40"
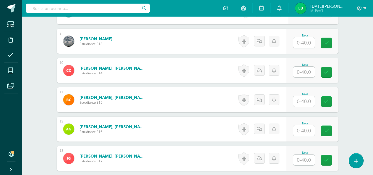
scroll to position [395, 0]
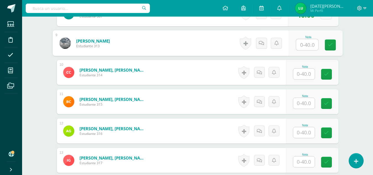
click at [303, 44] on input "text" at bounding box center [307, 44] width 22 height 11
type input "40"
click at [331, 45] on icon at bounding box center [330, 45] width 5 height 5
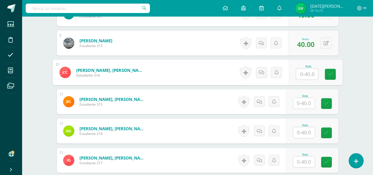
click at [311, 71] on input "text" at bounding box center [307, 73] width 22 height 11
drag, startPoint x: 326, startPoint y: 76, endPoint x: 302, endPoint y: 105, distance: 37.8
type input "35"
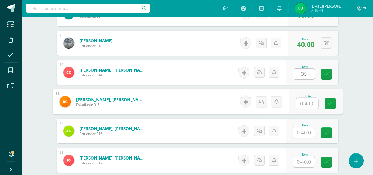
click at [302, 105] on input "text" at bounding box center [307, 103] width 22 height 11
type input "40"
click at [329, 106] on icon at bounding box center [330, 103] width 5 height 5
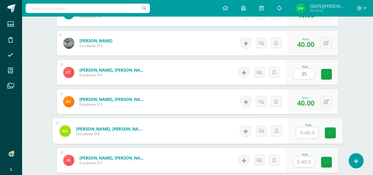
click at [302, 132] on input "text" at bounding box center [307, 132] width 22 height 11
type input "35"
click at [334, 133] on link at bounding box center [330, 132] width 11 height 11
click at [330, 74] on link at bounding box center [326, 74] width 11 height 11
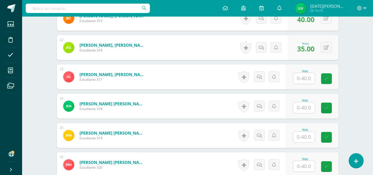
scroll to position [484, 0]
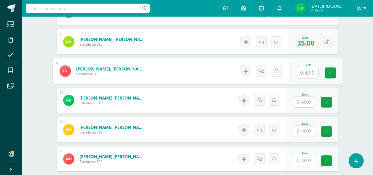
click at [304, 74] on input "text" at bounding box center [307, 72] width 22 height 11
type input "40"
click at [328, 74] on icon at bounding box center [330, 72] width 5 height 5
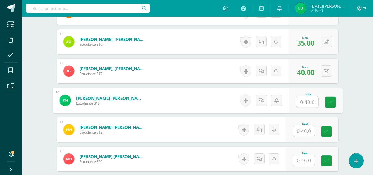
click at [308, 98] on input "text" at bounding box center [307, 101] width 22 height 11
click at [325, 102] on link at bounding box center [330, 102] width 11 height 11
type input "40"
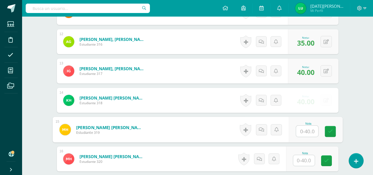
click at [307, 129] on input "text" at bounding box center [307, 131] width 22 height 11
type input "40"
click at [330, 132] on icon at bounding box center [330, 131] width 5 height 5
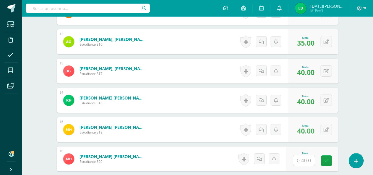
click at [307, 161] on input "text" at bounding box center [304, 160] width 22 height 11
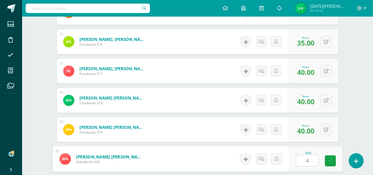
type input "40"
click at [334, 161] on link at bounding box center [330, 160] width 11 height 11
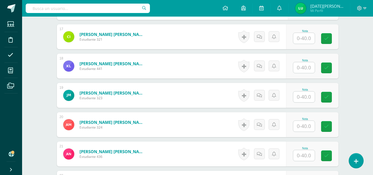
scroll to position [638, 0]
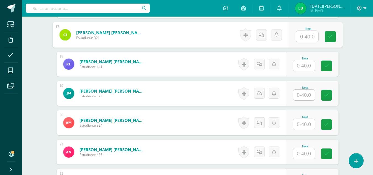
click at [301, 40] on input "text" at bounding box center [307, 36] width 22 height 11
type input "40"
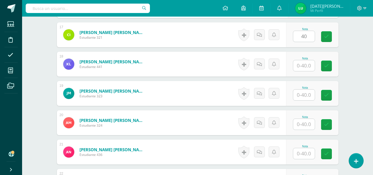
click at [330, 43] on div "Nota 40" at bounding box center [312, 34] width 52 height 25
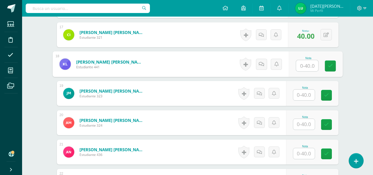
click at [311, 63] on input "text" at bounding box center [307, 65] width 22 height 11
type input "40"
click at [326, 63] on link at bounding box center [330, 65] width 11 height 11
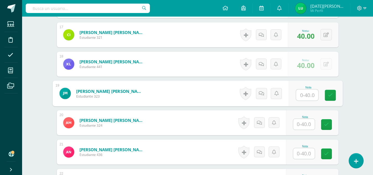
click at [309, 94] on input "text" at bounding box center [307, 94] width 22 height 11
click at [333, 97] on link at bounding box center [330, 95] width 11 height 11
type input "0"
click at [305, 125] on input "text" at bounding box center [304, 124] width 22 height 11
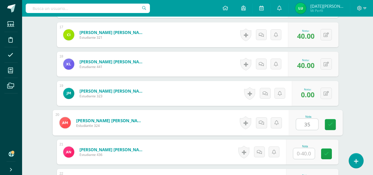
drag, startPoint x: 327, startPoint y: 127, endPoint x: 306, endPoint y: 154, distance: 34.4
click at [306, 154] on div "1 Apen Gómez, Rosa Mariela Estudiante 309 Nota 40.00 0 Logros 40.00" at bounding box center [198, 5] width 282 height 902
type input "35"
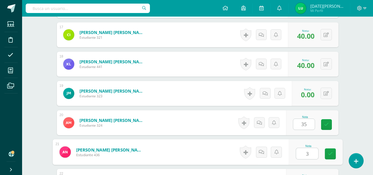
click at [306, 154] on input "3" at bounding box center [307, 153] width 22 height 11
type input "35"
click at [329, 149] on link at bounding box center [330, 153] width 11 height 11
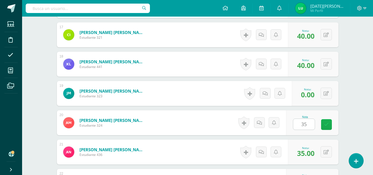
click at [327, 127] on link at bounding box center [326, 124] width 11 height 11
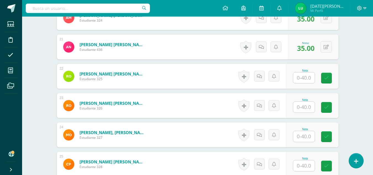
scroll to position [756, 0]
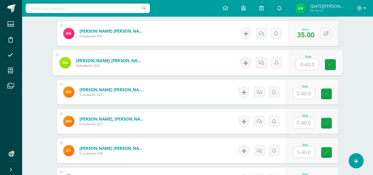
click at [303, 64] on input "text" at bounding box center [307, 64] width 22 height 11
type input "40"
click at [329, 64] on icon at bounding box center [330, 64] width 5 height 5
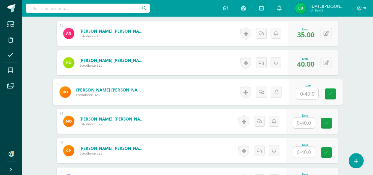
click at [308, 91] on input "text" at bounding box center [307, 93] width 22 height 11
click at [316, 95] on input "35" at bounding box center [307, 93] width 22 height 11
type input "35"
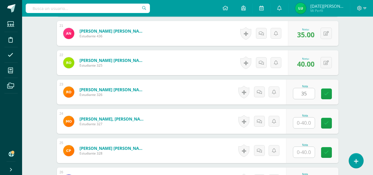
click at [322, 96] on div "Nota 35" at bounding box center [312, 91] width 52 height 25
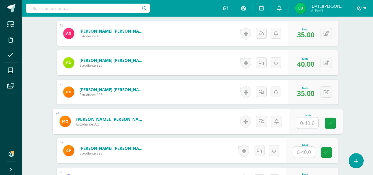
click at [303, 127] on input "text" at bounding box center [307, 122] width 22 height 11
drag, startPoint x: 326, startPoint y: 123, endPoint x: 307, endPoint y: 149, distance: 32.6
type input "40"
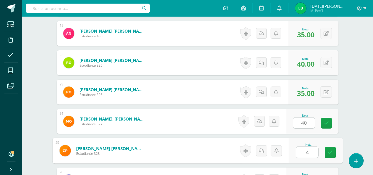
click at [307, 149] on input "4" at bounding box center [307, 152] width 22 height 11
type input "40"
click at [334, 151] on link at bounding box center [330, 152] width 11 height 11
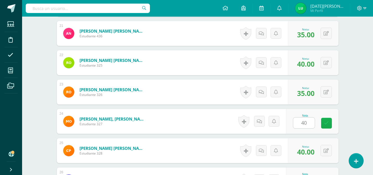
click at [330, 123] on link at bounding box center [326, 123] width 11 height 11
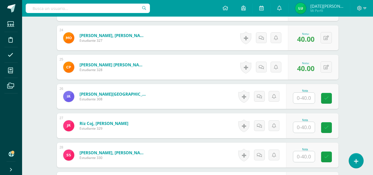
scroll to position [841, 0]
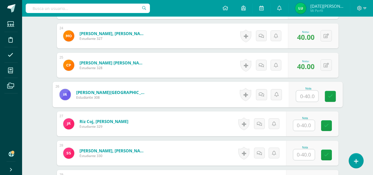
click at [304, 95] on input "text" at bounding box center [307, 96] width 22 height 11
drag, startPoint x: 328, startPoint y: 97, endPoint x: 309, endPoint y: 124, distance: 32.7
type input "35"
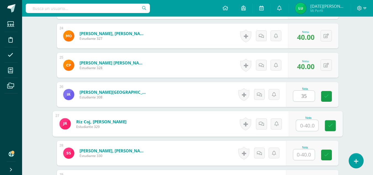
click at [309, 124] on input "text" at bounding box center [307, 125] width 22 height 11
type input "40"
click at [330, 128] on icon at bounding box center [330, 125] width 5 height 5
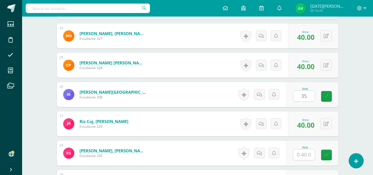
drag, startPoint x: 329, startPoint y: 94, endPoint x: 376, endPoint y: 147, distance: 71.0
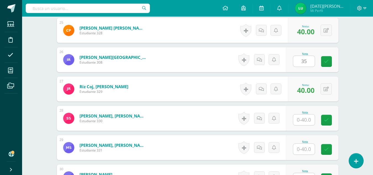
scroll to position [884, 0]
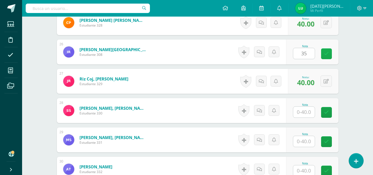
click at [330, 52] on link at bounding box center [326, 53] width 11 height 11
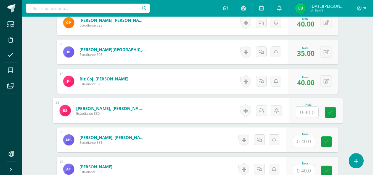
click at [307, 110] on input "text" at bounding box center [307, 112] width 22 height 11
type input "40"
click at [328, 115] on link at bounding box center [330, 112] width 11 height 11
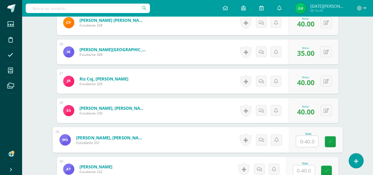
click at [305, 143] on input "text" at bounding box center [307, 141] width 22 height 11
click at [329, 142] on icon at bounding box center [330, 141] width 5 height 5
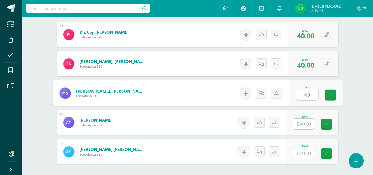
scroll to position [928, 0]
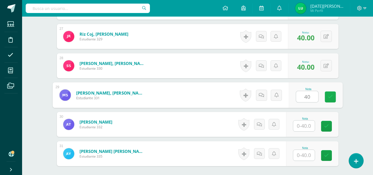
click at [334, 93] on link at bounding box center [330, 96] width 11 height 11
type input "40"
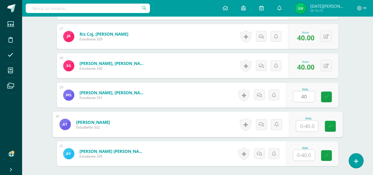
click at [308, 124] on input "text" at bounding box center [307, 125] width 22 height 11
type input "40"
type input "0"
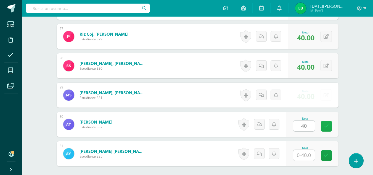
click at [326, 126] on link at bounding box center [326, 126] width 11 height 11
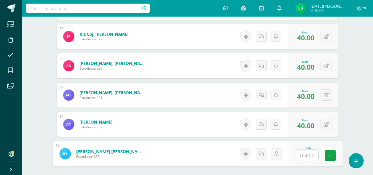
click at [309, 157] on input "text" at bounding box center [307, 155] width 22 height 11
type input "40"
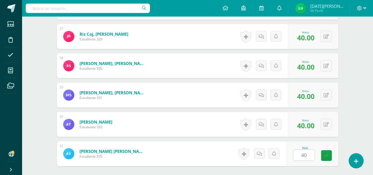
click at [324, 155] on div "Nota 40" at bounding box center [312, 153] width 52 height 25
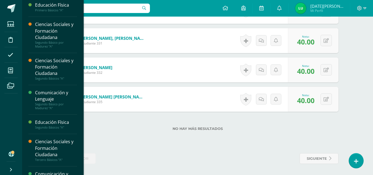
scroll to position [39, 0]
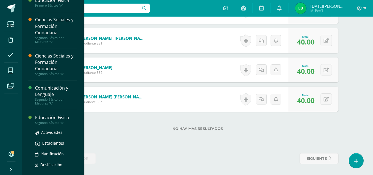
click at [57, 129] on div "Actividades Estudiantes Planificación Dosificación" at bounding box center [56, 152] width 42 height 56
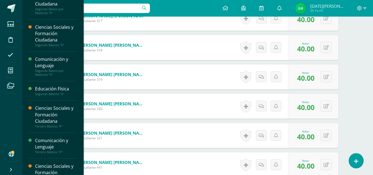
scroll to position [87, 0]
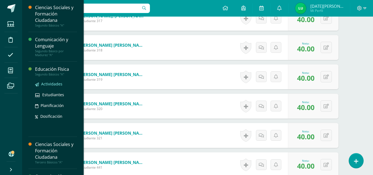
click at [56, 84] on span "Actividades" at bounding box center [51, 83] width 21 height 5
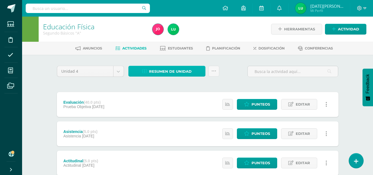
click at [180, 74] on span "Resumen de unidad" at bounding box center [170, 71] width 43 height 10
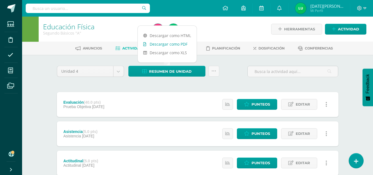
click at [180, 42] on link "Descargar como PDF" at bounding box center [167, 44] width 59 height 9
click at [174, 43] on link "Descargar como PDF" at bounding box center [167, 44] width 59 height 9
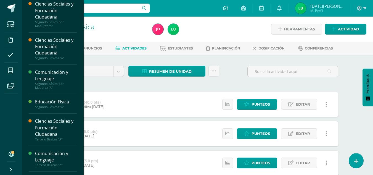
scroll to position [54, 0]
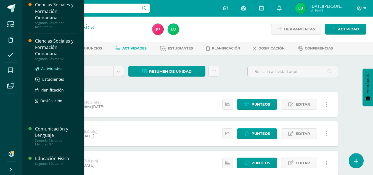
click at [59, 68] on span "Actividades" at bounding box center [51, 68] width 21 height 5
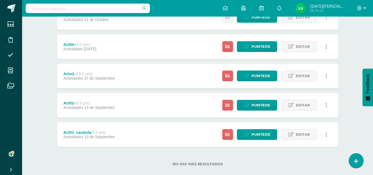
scroll to position [271, 0]
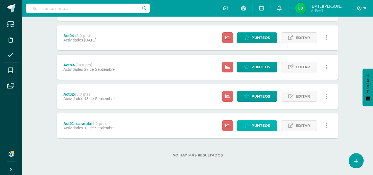
click at [257, 124] on span "Punteos" at bounding box center [260, 125] width 18 height 10
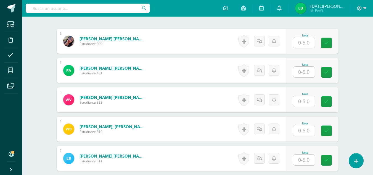
scroll to position [163, 0]
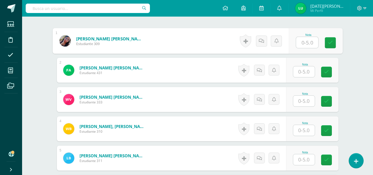
click at [309, 42] on input "text" at bounding box center [307, 42] width 22 height 11
type input "5"
click at [336, 49] on div "Nota 5" at bounding box center [315, 41] width 54 height 26
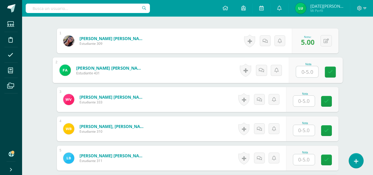
scroll to position [164, 0]
click at [313, 69] on input "text" at bounding box center [307, 71] width 22 height 11
type input "4"
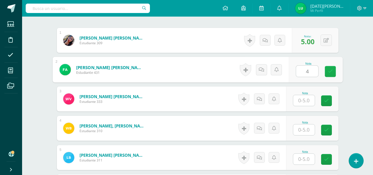
click at [326, 73] on link at bounding box center [330, 71] width 11 height 11
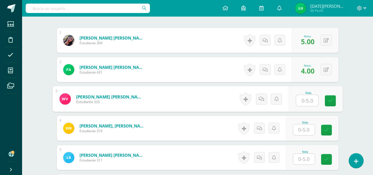
scroll to position [164, 0]
click at [305, 102] on input "text" at bounding box center [307, 100] width 22 height 11
type input "5"
click at [326, 102] on link at bounding box center [330, 100] width 11 height 11
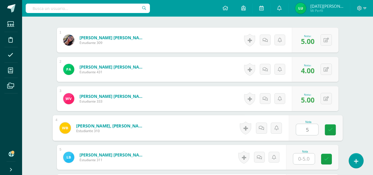
click at [307, 128] on input "5" at bounding box center [307, 129] width 22 height 11
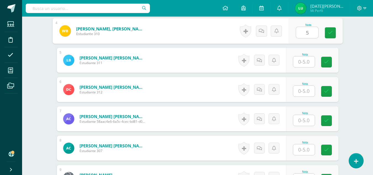
scroll to position [263, 0]
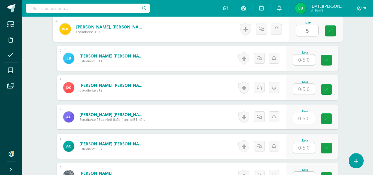
type input "5"
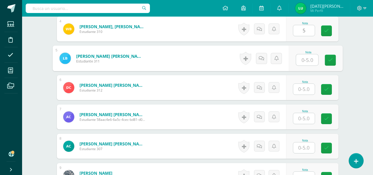
click at [306, 59] on input "text" at bounding box center [307, 59] width 22 height 11
type input "4"
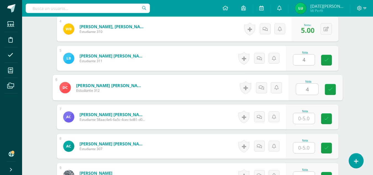
click at [306, 87] on input "4" at bounding box center [307, 89] width 22 height 11
drag, startPoint x: 328, startPoint y: 93, endPoint x: 308, endPoint y: 116, distance: 30.5
type input "4"
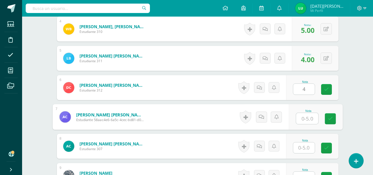
click at [308, 116] on input "text" at bounding box center [307, 118] width 22 height 11
type input "5"
click at [311, 144] on input "text" at bounding box center [304, 147] width 22 height 11
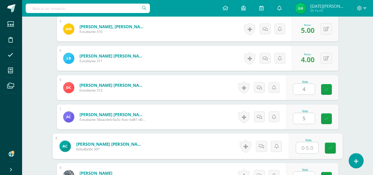
type input "5"
click at [325, 91] on icon at bounding box center [326, 89] width 5 height 5
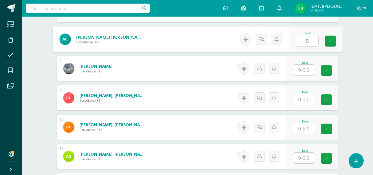
scroll to position [376, 0]
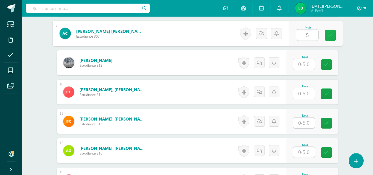
click at [331, 34] on icon at bounding box center [330, 35] width 5 height 5
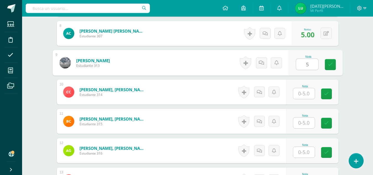
click at [308, 63] on input "5" at bounding box center [307, 64] width 22 height 11
type input "5"
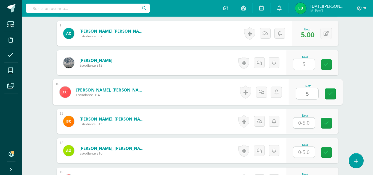
click at [311, 91] on input "5" at bounding box center [307, 93] width 22 height 11
type input "5"
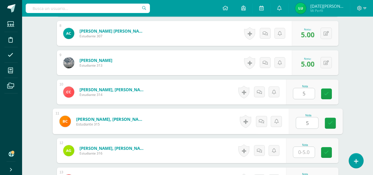
click at [307, 122] on input "5" at bounding box center [307, 122] width 22 height 11
type input "5"
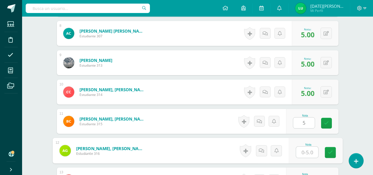
type input "5"
click at [309, 148] on input "5" at bounding box center [307, 152] width 22 height 11
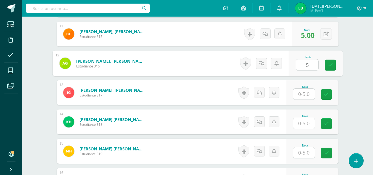
scroll to position [465, 0]
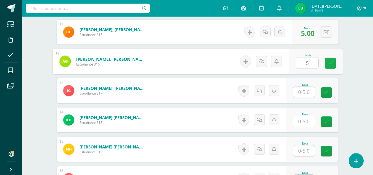
click at [331, 63] on icon at bounding box center [330, 63] width 5 height 5
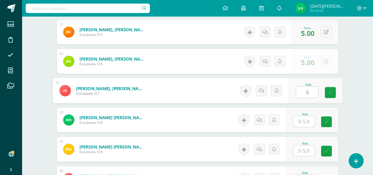
click at [298, 95] on input "5" at bounding box center [307, 92] width 22 height 11
type input "5"
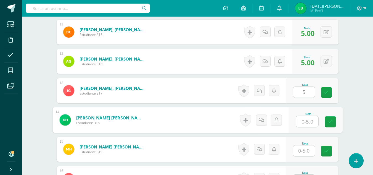
click at [309, 120] on input "text" at bounding box center [307, 121] width 22 height 11
type input "5"
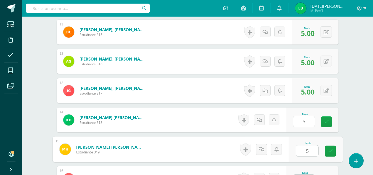
click at [306, 149] on input "5" at bounding box center [307, 150] width 22 height 11
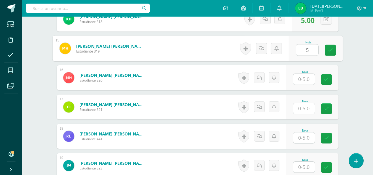
scroll to position [567, 0]
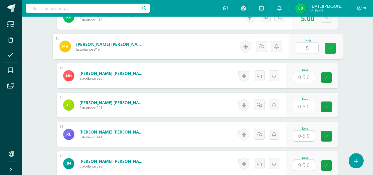
click at [328, 48] on icon at bounding box center [330, 48] width 5 height 5
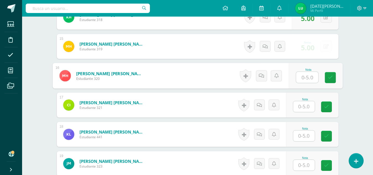
click at [308, 78] on input "text" at bounding box center [307, 77] width 22 height 11
type input "5"
click at [330, 81] on link at bounding box center [330, 77] width 11 height 11
click at [312, 106] on input "text" at bounding box center [304, 106] width 22 height 11
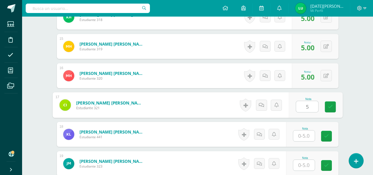
type input "5"
click at [308, 134] on input "5" at bounding box center [304, 135] width 22 height 11
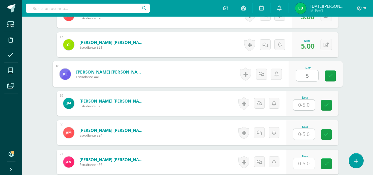
scroll to position [637, 0]
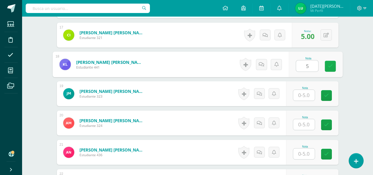
click at [330, 71] on link at bounding box center [330, 66] width 11 height 11
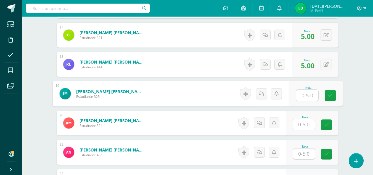
click at [311, 94] on input "text" at bounding box center [307, 95] width 22 height 11
type input "0"
click at [330, 97] on icon at bounding box center [330, 95] width 5 height 5
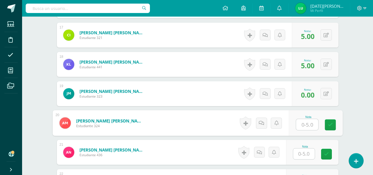
click at [309, 124] on input "text" at bounding box center [307, 124] width 22 height 11
type input "5"
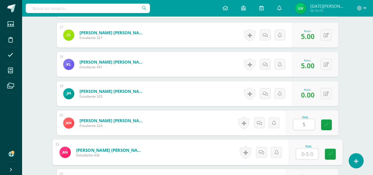
click at [310, 152] on input "text" at bounding box center [307, 153] width 22 height 11
type input "5"
click at [325, 154] on link at bounding box center [330, 153] width 11 height 11
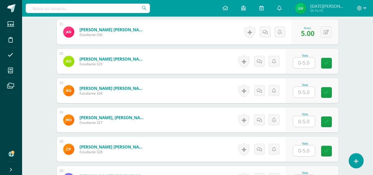
scroll to position [759, 0]
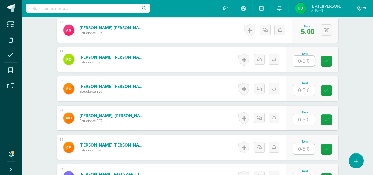
click at [303, 66] on div at bounding box center [304, 60] width 22 height 11
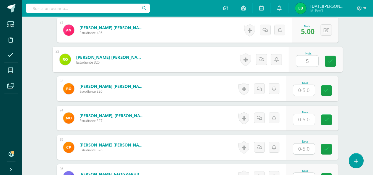
click at [304, 60] on input "5" at bounding box center [307, 60] width 22 height 11
type input "5"
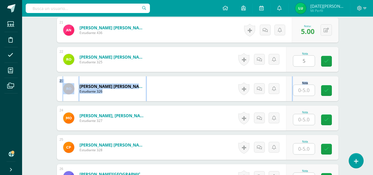
drag, startPoint x: 337, startPoint y: 64, endPoint x: 305, endPoint y: 89, distance: 40.7
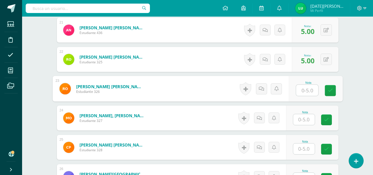
click at [305, 89] on input "text" at bounding box center [307, 90] width 22 height 11
type input "5"
click at [334, 93] on link at bounding box center [330, 90] width 11 height 11
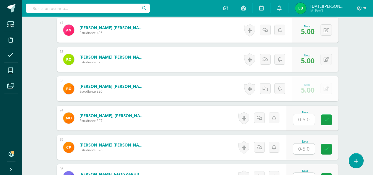
click at [307, 121] on input "text" at bounding box center [304, 119] width 22 height 11
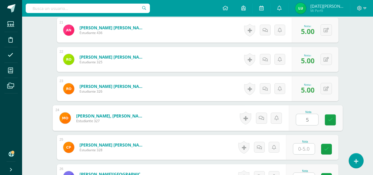
type input "5"
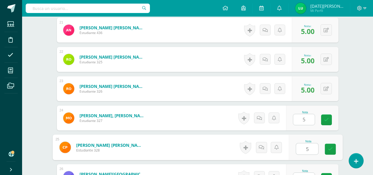
click at [309, 148] on input "5" at bounding box center [307, 148] width 22 height 11
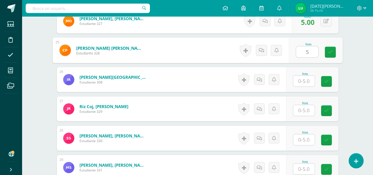
scroll to position [866, 0]
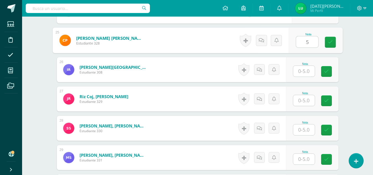
type input "5"
click at [301, 69] on input "text" at bounding box center [304, 71] width 22 height 11
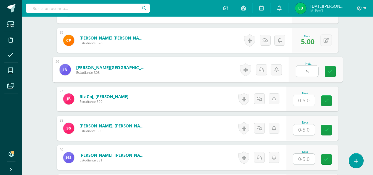
type input "5"
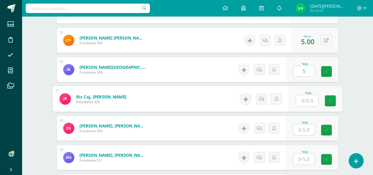
click at [314, 95] on input "text" at bounding box center [307, 100] width 22 height 11
type input "5"
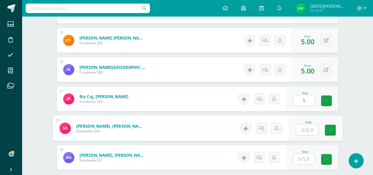
click at [305, 130] on input "text" at bounding box center [307, 129] width 22 height 11
type input "5"
click at [327, 133] on link at bounding box center [330, 129] width 11 height 11
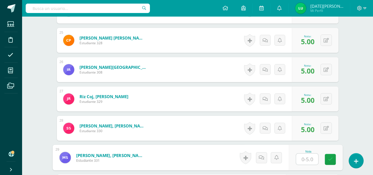
click at [309, 159] on input "text" at bounding box center [307, 158] width 22 height 11
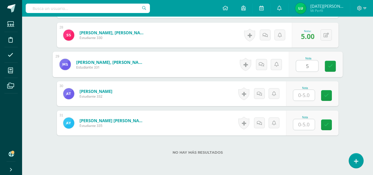
scroll to position [963, 0]
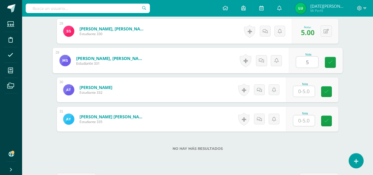
type input "5"
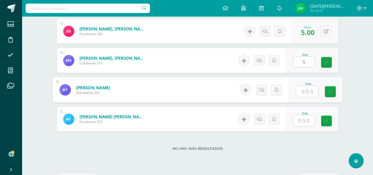
click at [301, 93] on input "text" at bounding box center [307, 91] width 22 height 11
drag, startPoint x: 335, startPoint y: 93, endPoint x: 302, endPoint y: 124, distance: 45.1
type input "5"
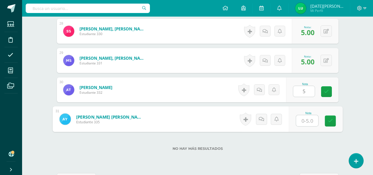
click at [302, 124] on input "text" at bounding box center [307, 120] width 22 height 11
type input "5"
click at [330, 121] on icon at bounding box center [330, 120] width 5 height 5
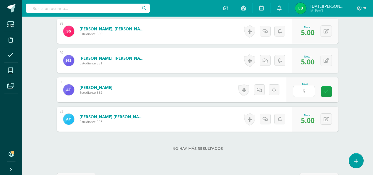
click at [326, 97] on div "Nota 5" at bounding box center [312, 89] width 52 height 25
click at [327, 91] on icon at bounding box center [326, 91] width 5 height 5
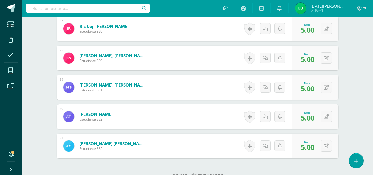
scroll to position [983, 0]
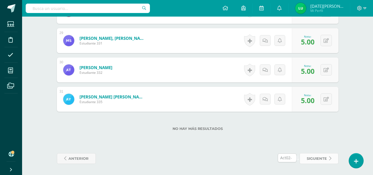
click at [301, 157] on link "siguiente" at bounding box center [318, 158] width 39 height 11
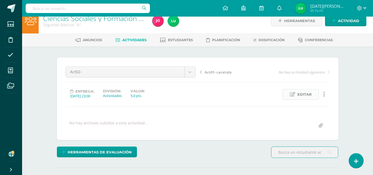
scroll to position [9, 0]
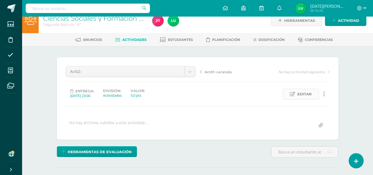
click at [309, 94] on span "Editar" at bounding box center [304, 94] width 14 height 10
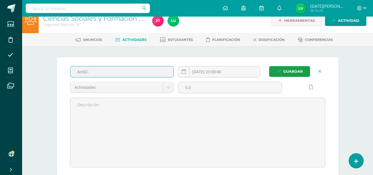
click at [120, 72] on input "Act02-" at bounding box center [121, 71] width 103 height 11
paste input "Caso de comunidad"
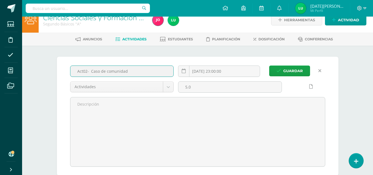
type input "Act02- Caso de comunidad"
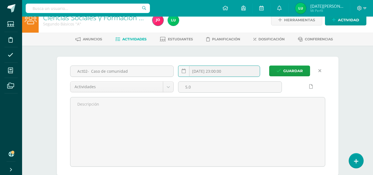
click at [217, 71] on input "[DATE] 23:00:00" at bounding box center [218, 71] width 81 height 11
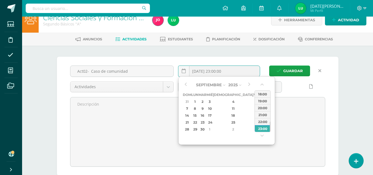
click at [261, 100] on div "6" at bounding box center [264, 101] width 6 height 6
type input "[DATE] 23:00"
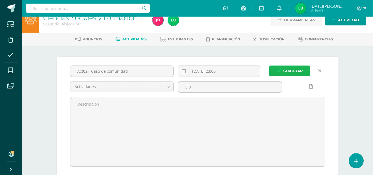
click at [296, 68] on span "Guardar" at bounding box center [293, 71] width 20 height 10
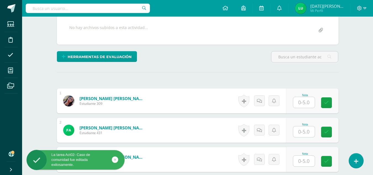
scroll to position [121, 0]
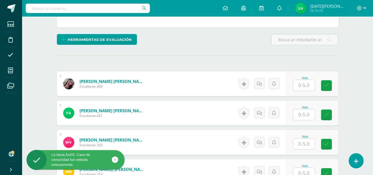
click at [305, 89] on input "text" at bounding box center [304, 85] width 22 height 11
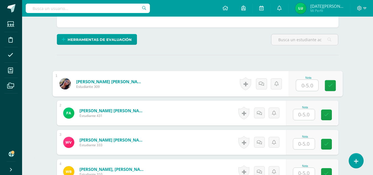
type input "5"
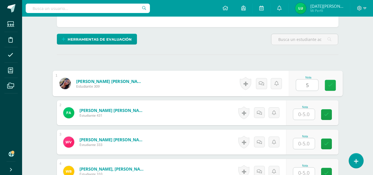
click at [329, 85] on icon at bounding box center [330, 85] width 5 height 5
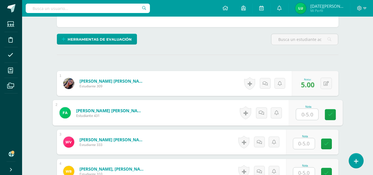
click at [307, 111] on input "text" at bounding box center [307, 114] width 22 height 11
type input "4"
click at [325, 116] on link at bounding box center [330, 114] width 11 height 11
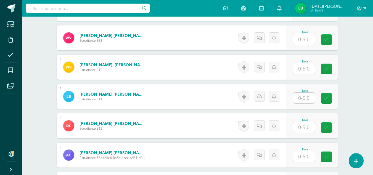
scroll to position [221, 0]
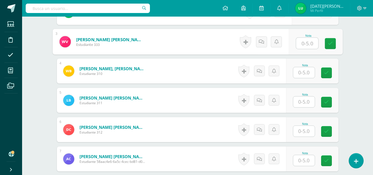
click at [305, 42] on input "text" at bounding box center [307, 43] width 22 height 11
click at [326, 43] on link at bounding box center [330, 43] width 11 height 11
type input "4"
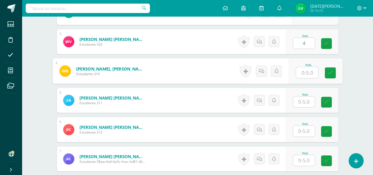
click at [307, 71] on input "text" at bounding box center [307, 72] width 22 height 11
type input "5"
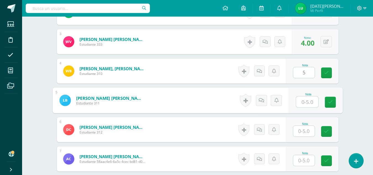
click at [314, 100] on input "text" at bounding box center [307, 101] width 22 height 11
type input "4"
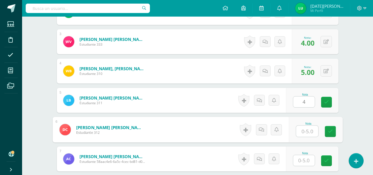
click at [310, 130] on input "text" at bounding box center [307, 131] width 22 height 11
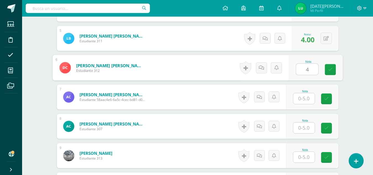
scroll to position [291, 0]
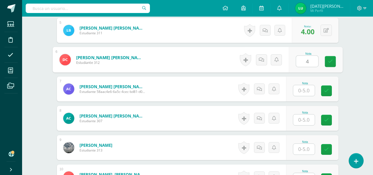
type input "4"
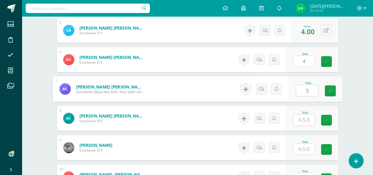
click at [304, 85] on input "5" at bounding box center [307, 90] width 22 height 11
type input "5"
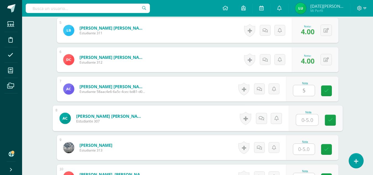
click at [307, 117] on input "text" at bounding box center [307, 119] width 22 height 11
type input "5"
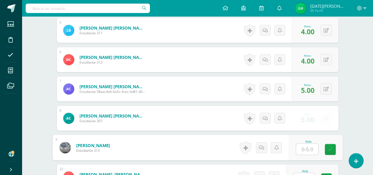
drag, startPoint x: 324, startPoint y: 122, endPoint x: 307, endPoint y: 152, distance: 34.5
click at [307, 152] on input "text" at bounding box center [307, 149] width 22 height 11
type input "5"
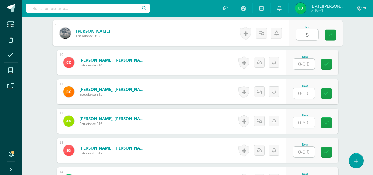
scroll to position [401, 0]
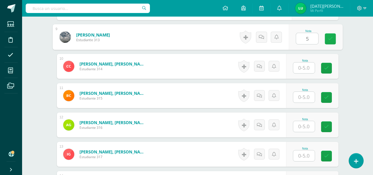
click at [331, 40] on icon at bounding box center [330, 38] width 5 height 5
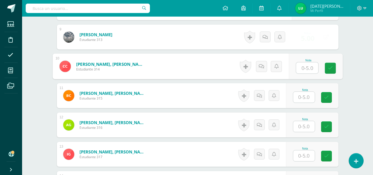
click at [298, 73] on input "text" at bounding box center [307, 67] width 22 height 11
type input "5"
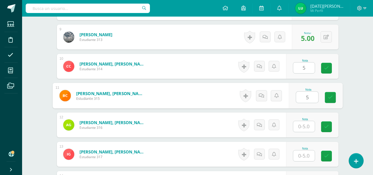
click at [306, 94] on input "5" at bounding box center [307, 97] width 22 height 11
type input "5"
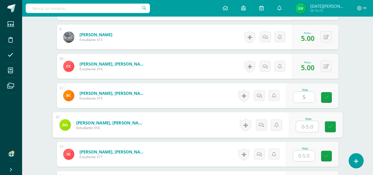
click at [309, 126] on input "text" at bounding box center [307, 126] width 22 height 11
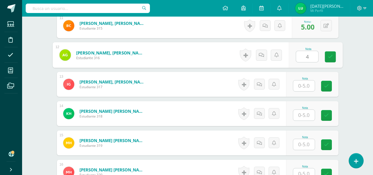
scroll to position [487, 0]
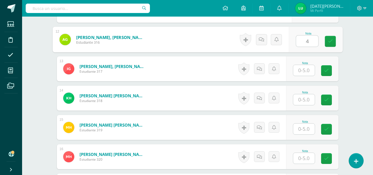
type input "4"
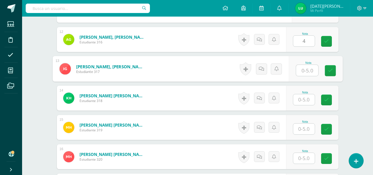
click at [306, 72] on input "text" at bounding box center [307, 70] width 22 height 11
type input "4"
click at [328, 68] on icon at bounding box center [330, 70] width 5 height 5
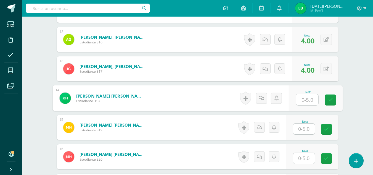
click at [310, 96] on input "text" at bounding box center [307, 99] width 22 height 11
type input "5"
click at [329, 100] on icon at bounding box center [330, 99] width 5 height 5
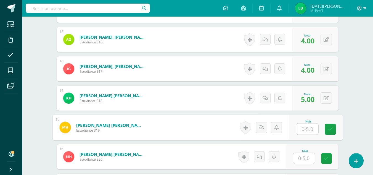
click at [303, 128] on input "text" at bounding box center [307, 128] width 22 height 11
type input "5"
click at [303, 128] on input "5" at bounding box center [307, 128] width 22 height 11
click at [333, 129] on link at bounding box center [330, 129] width 11 height 11
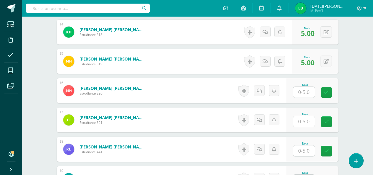
scroll to position [560, 0]
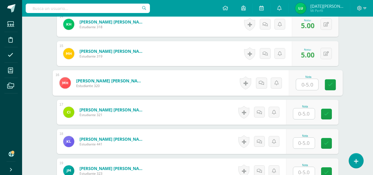
click at [309, 82] on input "text" at bounding box center [307, 84] width 22 height 11
type input "5"
click at [328, 87] on icon at bounding box center [330, 84] width 5 height 5
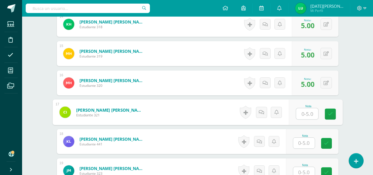
click at [310, 113] on input "text" at bounding box center [307, 113] width 22 height 11
type input "5"
click at [327, 117] on link at bounding box center [330, 113] width 11 height 11
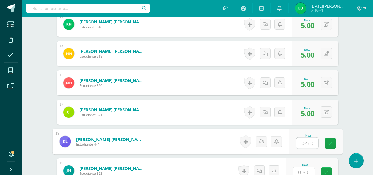
click at [311, 142] on input "text" at bounding box center [307, 142] width 22 height 11
type input "5"
click at [327, 144] on link at bounding box center [330, 143] width 11 height 11
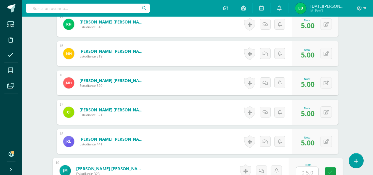
click at [312, 171] on input "text" at bounding box center [307, 172] width 22 height 11
type input "0"
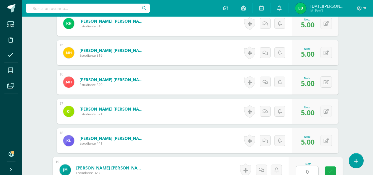
click at [331, 169] on icon at bounding box center [330, 171] width 5 height 5
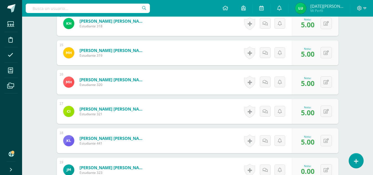
click at [342, 131] on div "¿Estás seguro que quieres eliminar esta actividad? Esto borrará la actividad y …" at bounding box center [198, 45] width 304 height 1103
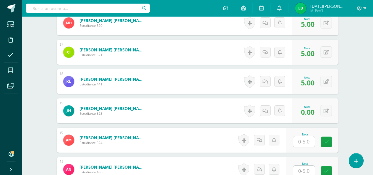
scroll to position [627, 0]
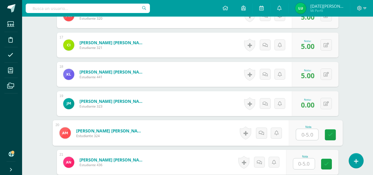
click at [312, 134] on input "text" at bounding box center [307, 134] width 22 height 11
type input "5"
click at [328, 139] on link at bounding box center [330, 134] width 11 height 11
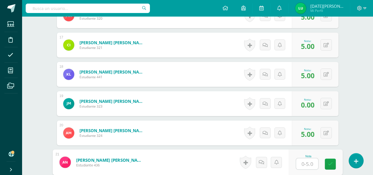
click at [302, 168] on input "text" at bounding box center [307, 163] width 22 height 11
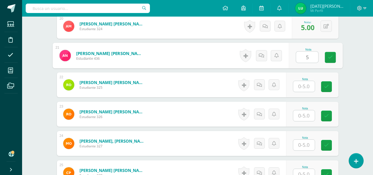
scroll to position [736, 0]
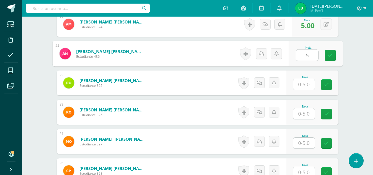
type input "5"
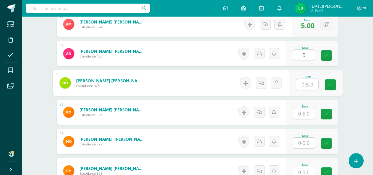
click at [302, 85] on input "text" at bounding box center [307, 84] width 22 height 11
type input "5"
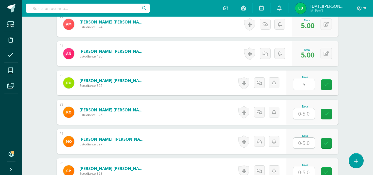
click at [324, 88] on div "Nota 5" at bounding box center [312, 82] width 52 height 25
click at [306, 112] on input "text" at bounding box center [304, 113] width 22 height 11
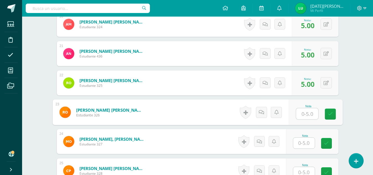
type input "5"
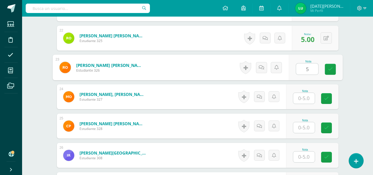
scroll to position [788, 0]
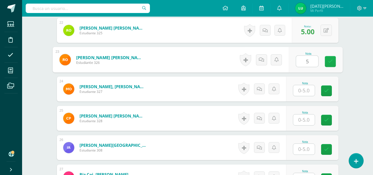
click at [329, 64] on link at bounding box center [330, 61] width 11 height 11
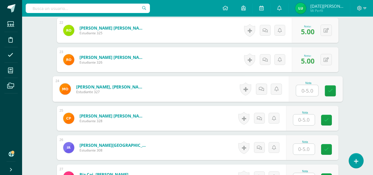
click at [308, 89] on input "text" at bounding box center [307, 90] width 22 height 11
drag, startPoint x: 332, startPoint y: 93, endPoint x: 310, endPoint y: 117, distance: 33.0
type input "5"
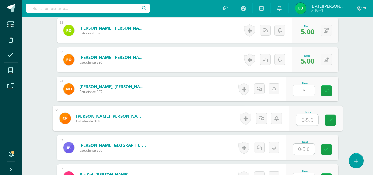
click at [310, 117] on input "text" at bounding box center [307, 119] width 22 height 11
type input "5"
click at [328, 87] on link at bounding box center [326, 90] width 11 height 11
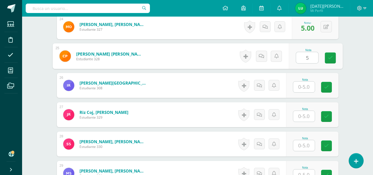
scroll to position [854, 0]
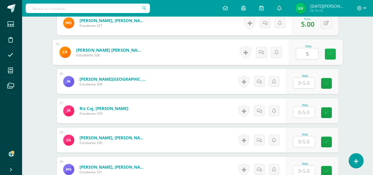
click at [331, 55] on icon at bounding box center [330, 54] width 5 height 5
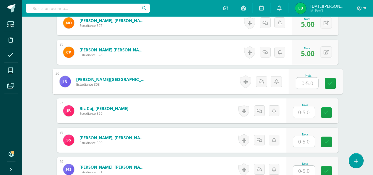
click at [308, 82] on input "text" at bounding box center [307, 83] width 22 height 11
type input "4"
click at [330, 87] on link at bounding box center [330, 83] width 11 height 11
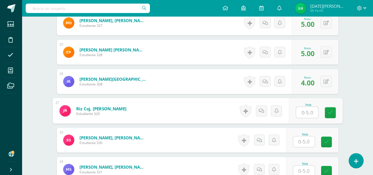
click at [306, 113] on input "text" at bounding box center [307, 112] width 22 height 11
drag, startPoint x: 333, startPoint y: 116, endPoint x: 304, endPoint y: 141, distance: 38.4
type input "5"
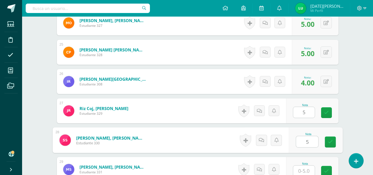
click at [304, 141] on input "5" at bounding box center [307, 141] width 22 height 11
click at [331, 144] on icon at bounding box center [330, 141] width 5 height 5
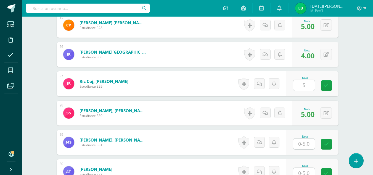
scroll to position [901, 0]
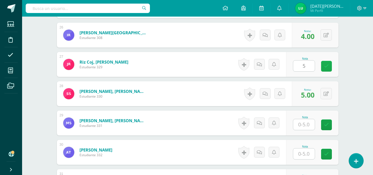
click at [327, 64] on icon at bounding box center [326, 66] width 5 height 5
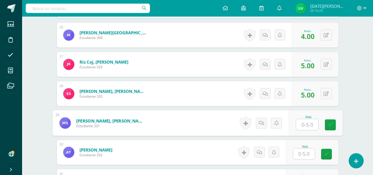
click at [307, 121] on input "text" at bounding box center [307, 124] width 22 height 11
type input "5"
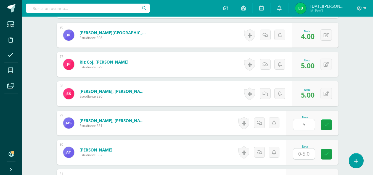
click at [324, 124] on div "Nota 5" at bounding box center [312, 122] width 52 height 25
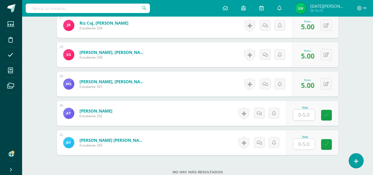
scroll to position [974, 0]
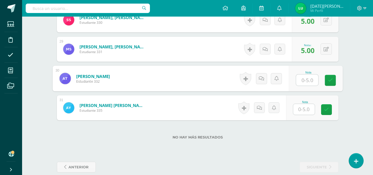
click at [302, 81] on input "text" at bounding box center [307, 80] width 22 height 11
type input "5"
click at [333, 80] on link at bounding box center [330, 80] width 11 height 11
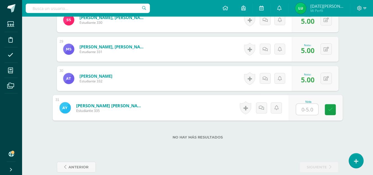
click at [311, 106] on input "text" at bounding box center [307, 109] width 22 height 11
type input "5"
click at [331, 112] on link at bounding box center [330, 109] width 11 height 11
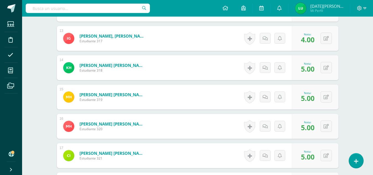
scroll to position [983, 0]
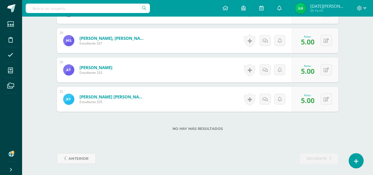
click at [4, 58] on li "Asistencia" at bounding box center [11, 54] width 22 height 15
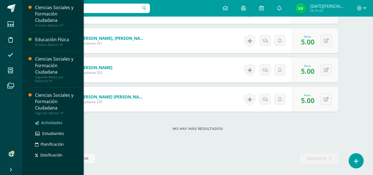
click at [56, 122] on span "Actividades" at bounding box center [51, 122] width 21 height 5
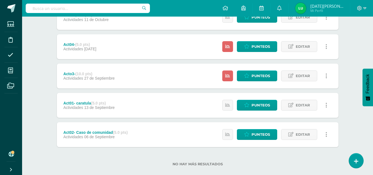
scroll to position [265, 0]
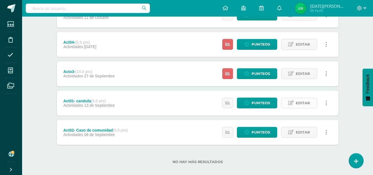
click at [306, 105] on span "Editar" at bounding box center [303, 103] width 14 height 10
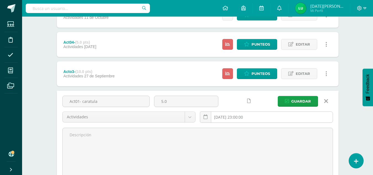
click at [243, 117] on input "[DATE] 23:00:00" at bounding box center [266, 116] width 132 height 11
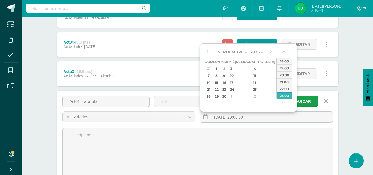
click at [282, 68] on div "6" at bounding box center [285, 68] width 6 height 6
type input "[DATE] 23:00"
click at [282, 96] on div "23:00" at bounding box center [284, 95] width 15 height 7
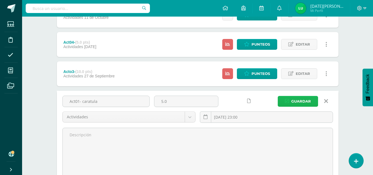
click at [299, 102] on span "Guardar" at bounding box center [301, 101] width 20 height 10
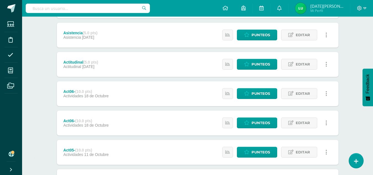
scroll to position [240, 0]
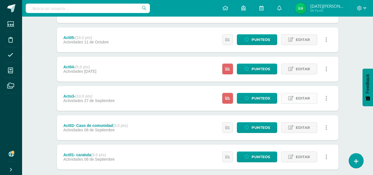
click at [309, 96] on span "Editar" at bounding box center [303, 98] width 14 height 10
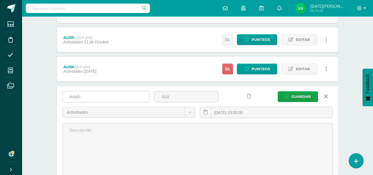
click at [112, 94] on input "Acto3-" at bounding box center [106, 96] width 87 height 11
paste input "Hoja de trabajo de consumismo"
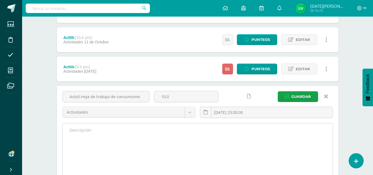
type input "Acto3-Hoja de trabajo de consumismo"
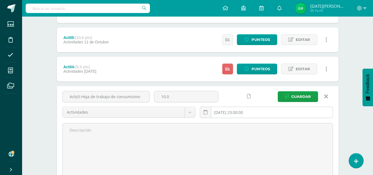
click at [239, 111] on input "[DATE] 23:00:00" at bounding box center [266, 112] width 132 height 11
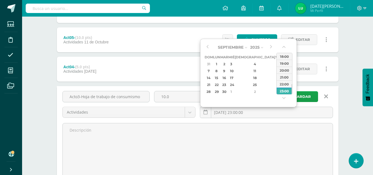
click at [282, 69] on div "13" at bounding box center [285, 71] width 6 height 6
type input "[DATE] 23:00"
click at [281, 90] on div "23:00" at bounding box center [284, 90] width 15 height 7
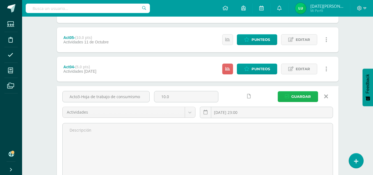
click at [308, 97] on span "Guardar" at bounding box center [301, 96] width 20 height 10
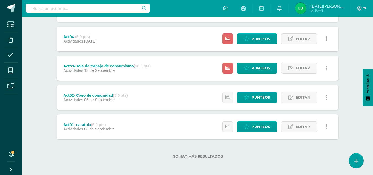
scroll to position [271, 0]
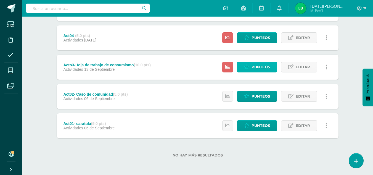
click at [269, 67] on span "Punteos" at bounding box center [260, 67] width 18 height 10
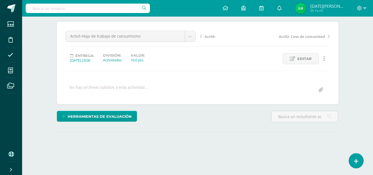
scroll to position [77, 0]
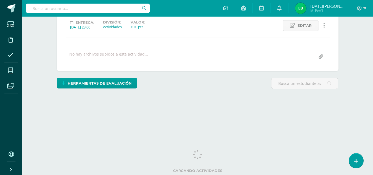
drag, startPoint x: 376, startPoint y: 38, endPoint x: 376, endPoint y: 139, distance: 100.7
click at [373, 139] on html "Estudiantes Disciplina Asistencia Mis cursos Archivos Soporte Ayuda Reportar un…" at bounding box center [186, 32] width 373 height 219
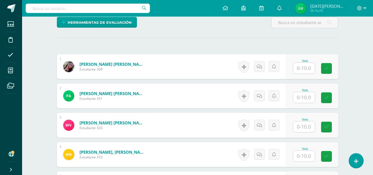
scroll to position [136, 0]
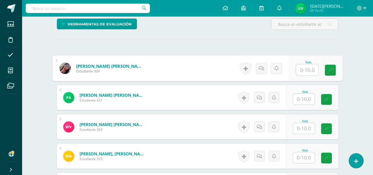
click at [307, 70] on input "text" at bounding box center [307, 69] width 22 height 11
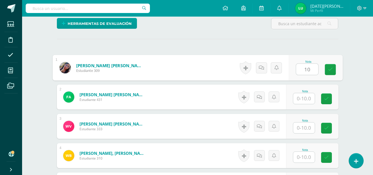
drag, startPoint x: 328, startPoint y: 68, endPoint x: 303, endPoint y: 98, distance: 38.8
type input "10"
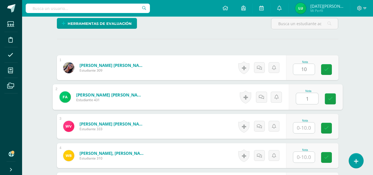
click at [303, 98] on input "1" at bounding box center [307, 98] width 22 height 11
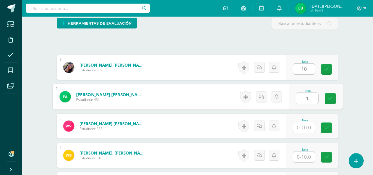
type input "10"
click at [332, 99] on icon at bounding box center [330, 98] width 5 height 5
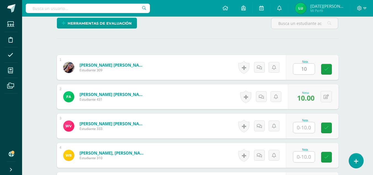
drag, startPoint x: 328, startPoint y: 71, endPoint x: 303, endPoint y: 129, distance: 63.6
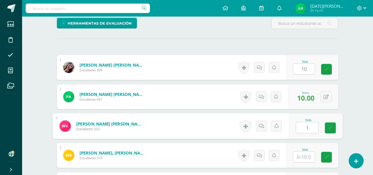
click at [303, 129] on input "1" at bounding box center [307, 127] width 22 height 11
type input "10"
click at [330, 129] on icon at bounding box center [330, 127] width 5 height 5
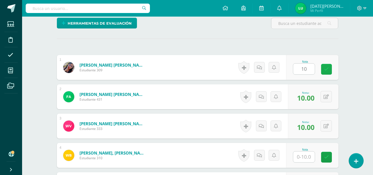
click at [326, 74] on link at bounding box center [326, 69] width 11 height 11
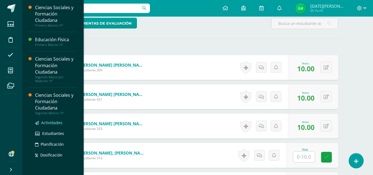
click at [55, 124] on span "Actividades" at bounding box center [51, 122] width 21 height 5
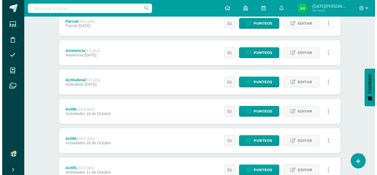
scroll to position [111, 0]
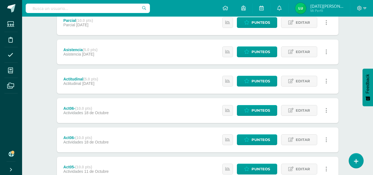
click at [325, 111] on icon at bounding box center [326, 110] width 2 height 6
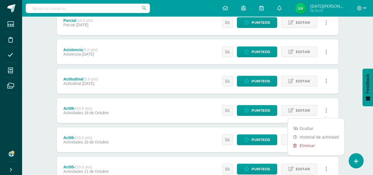
click at [311, 143] on link "Eliminar" at bounding box center [316, 145] width 57 height 9
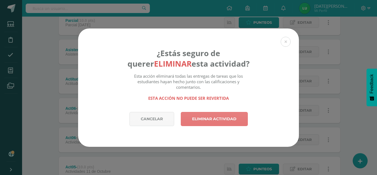
click at [217, 121] on link "Eliminar actividad" at bounding box center [214, 119] width 67 height 14
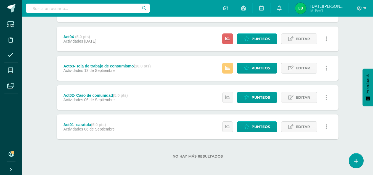
scroll to position [242, 0]
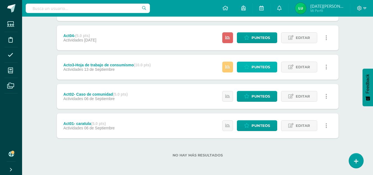
click at [266, 64] on span "Punteos" at bounding box center [260, 67] width 18 height 10
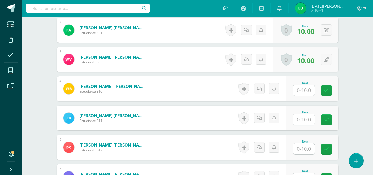
scroll to position [204, 0]
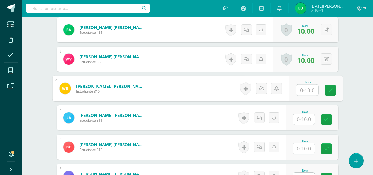
click at [309, 90] on input "text" at bounding box center [307, 89] width 22 height 11
type input "10"
click at [333, 87] on link at bounding box center [330, 89] width 11 height 11
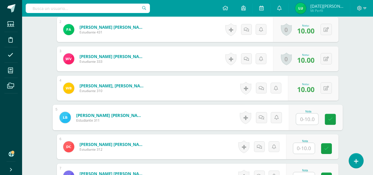
click at [307, 118] on input "text" at bounding box center [307, 118] width 22 height 11
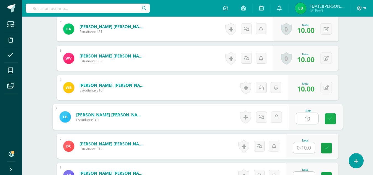
click at [335, 120] on link at bounding box center [330, 118] width 11 height 11
type input "10"
click at [308, 146] on input "text" at bounding box center [304, 147] width 22 height 11
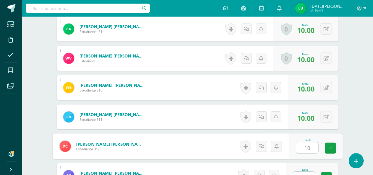
type input "10"
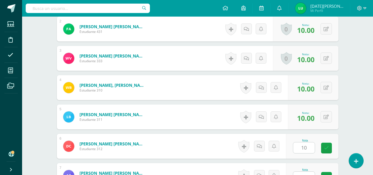
click at [334, 154] on div "Nota 10" at bounding box center [312, 146] width 52 height 25
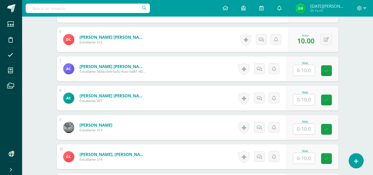
scroll to position [309, 0]
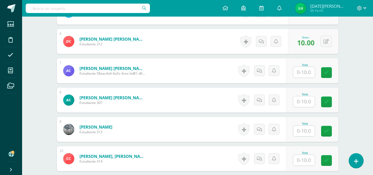
click at [307, 70] on input "text" at bounding box center [304, 72] width 22 height 11
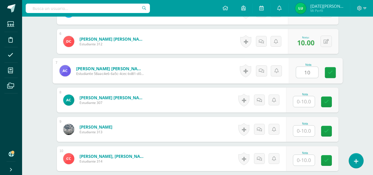
type input "10"
click at [320, 74] on div "Nota 10" at bounding box center [315, 71] width 54 height 26
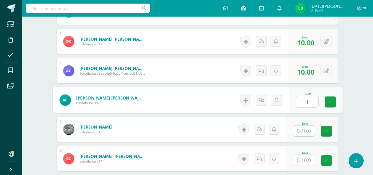
click at [310, 100] on input "1" at bounding box center [307, 101] width 22 height 11
type input "10"
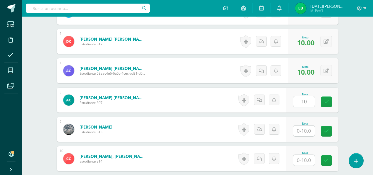
click at [326, 108] on div "Nota 10" at bounding box center [312, 99] width 52 height 25
click at [308, 129] on input "1" at bounding box center [304, 130] width 22 height 11
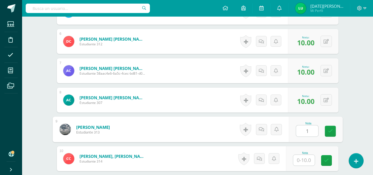
type input "10"
click at [326, 134] on link at bounding box center [330, 131] width 11 height 11
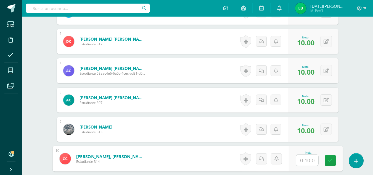
click at [303, 158] on input "text" at bounding box center [307, 160] width 22 height 11
type input "10"
click at [328, 164] on link at bounding box center [330, 160] width 11 height 11
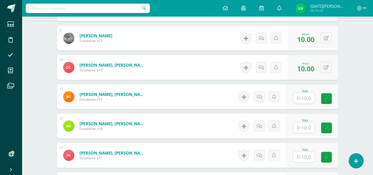
scroll to position [410, 0]
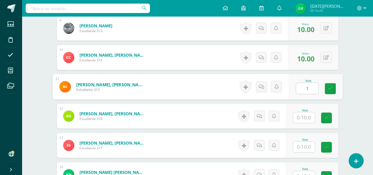
click at [305, 89] on input "1" at bounding box center [307, 88] width 22 height 11
type input "10"
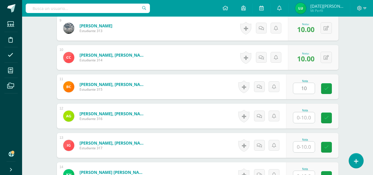
click at [320, 81] on div "Nota 10" at bounding box center [312, 86] width 52 height 25
click at [308, 110] on div "Nota" at bounding box center [305, 110] width 24 height 3
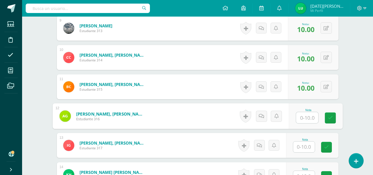
click at [301, 112] on input "text" at bounding box center [307, 117] width 22 height 11
drag, startPoint x: 326, startPoint y: 118, endPoint x: 304, endPoint y: 152, distance: 39.9
type input "10"
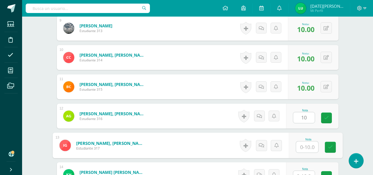
click at [304, 152] on input "text" at bounding box center [307, 146] width 22 height 11
type input "10"
click at [334, 148] on link at bounding box center [330, 147] width 11 height 11
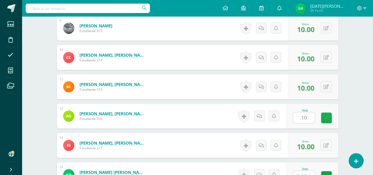
click at [324, 115] on link at bounding box center [326, 117] width 11 height 11
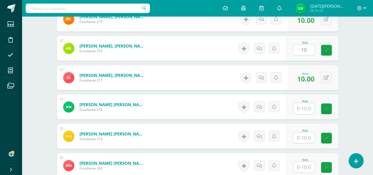
scroll to position [487, 0]
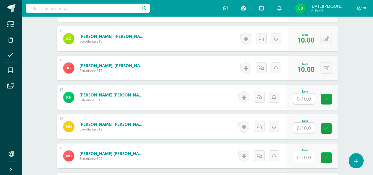
click at [309, 102] on input "text" at bounding box center [304, 98] width 22 height 11
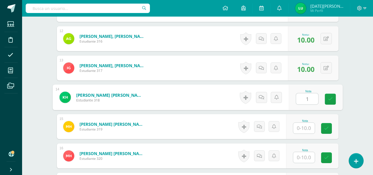
type input "10"
click at [327, 100] on link at bounding box center [330, 99] width 11 height 11
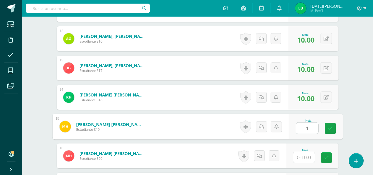
click at [307, 127] on input "1" at bounding box center [307, 128] width 22 height 11
type input "10"
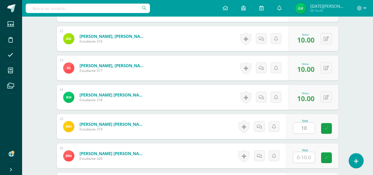
click at [327, 134] on div "Nota 10" at bounding box center [312, 126] width 52 height 25
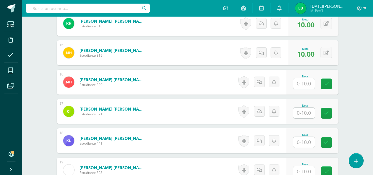
scroll to position [563, 0]
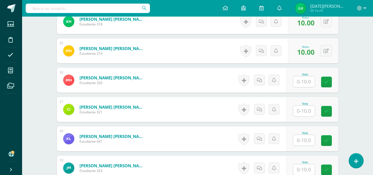
click at [307, 82] on input "text" at bounding box center [304, 81] width 22 height 11
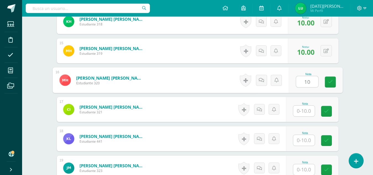
type input "10"
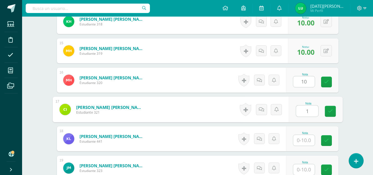
click at [307, 114] on input "1" at bounding box center [307, 110] width 22 height 11
drag, startPoint x: 328, startPoint y: 110, endPoint x: 307, endPoint y: 134, distance: 32.2
click at [307, 134] on div "1 Apen Gómez, Rosa Mariela Estudiante 309 Nota 10.00 0 Logros Logros obtenidos" at bounding box center [198, 80] width 282 height 902
type input "10"
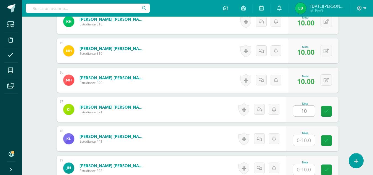
click at [307, 134] on div at bounding box center [304, 139] width 22 height 11
click at [307, 142] on input "text" at bounding box center [304, 140] width 22 height 11
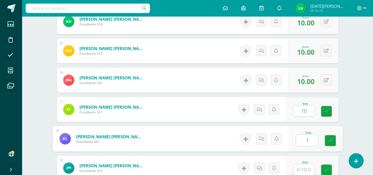
type input "10"
drag, startPoint x: 334, startPoint y: 143, endPoint x: 325, endPoint y: 113, distance: 31.9
click at [325, 113] on div "1 Apen Gómez, Rosa Mariela Estudiante 309 Nota 10.00 0 Logros Logros obtenidos" at bounding box center [198, 80] width 282 height 902
click at [325, 113] on icon at bounding box center [326, 111] width 5 height 5
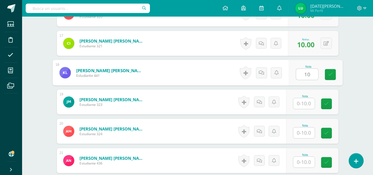
scroll to position [631, 0]
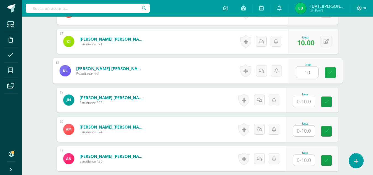
click at [330, 75] on link at bounding box center [330, 72] width 11 height 11
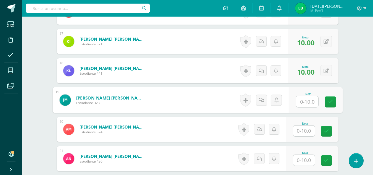
click at [305, 103] on input "text" at bounding box center [307, 101] width 22 height 11
type input "10"
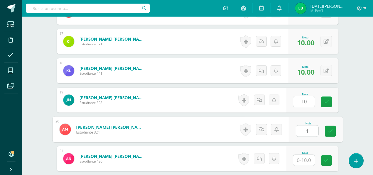
click at [304, 126] on input "1" at bounding box center [307, 130] width 22 height 11
drag, startPoint x: 326, startPoint y: 135, endPoint x: 302, endPoint y: 161, distance: 35.3
click at [302, 161] on div "1 Apen Gómez, Rosa Mariela Estudiante 309 Nota 10.00 0 Logros Logros obtenidos" at bounding box center [198, 12] width 282 height 902
type input "10"
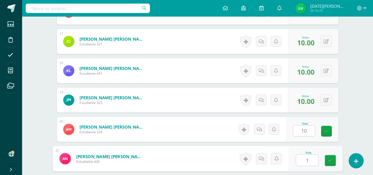
click at [302, 161] on input "1" at bounding box center [307, 160] width 22 height 11
type input "10"
click at [326, 162] on link at bounding box center [330, 160] width 11 height 11
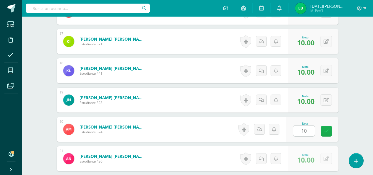
click at [327, 129] on icon at bounding box center [326, 131] width 5 height 5
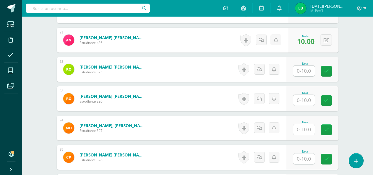
scroll to position [744, 0]
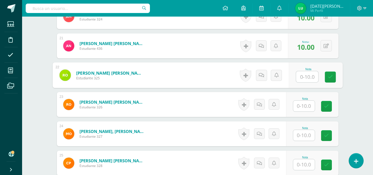
click at [311, 74] on input "text" at bounding box center [307, 76] width 22 height 11
click at [325, 79] on link at bounding box center [330, 76] width 11 height 11
type input "10"
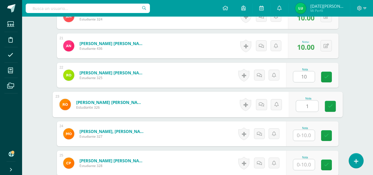
click at [306, 104] on input "1" at bounding box center [307, 105] width 22 height 11
drag, startPoint x: 331, startPoint y: 110, endPoint x: 304, endPoint y: 137, distance: 38.4
type input "10"
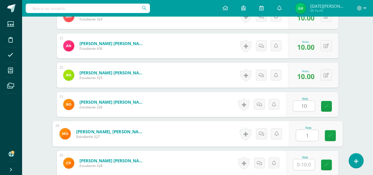
click at [304, 137] on input "1" at bounding box center [307, 135] width 22 height 11
type input "10"
click at [328, 139] on link at bounding box center [330, 135] width 11 height 11
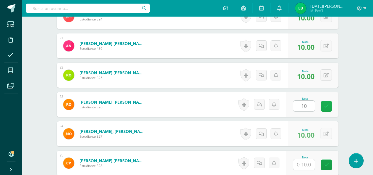
click at [327, 105] on icon at bounding box center [326, 106] width 5 height 5
click at [305, 161] on input "1" at bounding box center [304, 164] width 22 height 11
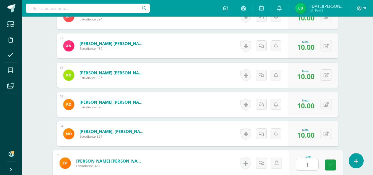
type input "10"
click at [331, 167] on icon at bounding box center [330, 164] width 5 height 5
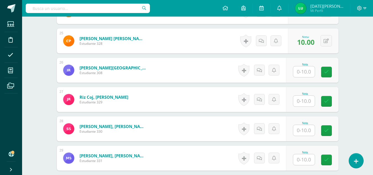
scroll to position [869, 0]
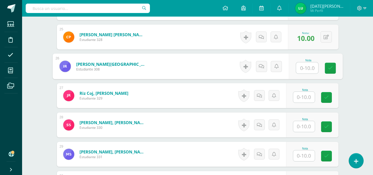
click at [305, 67] on input "text" at bounding box center [307, 67] width 22 height 11
type input "10"
click at [328, 69] on icon at bounding box center [330, 68] width 5 height 5
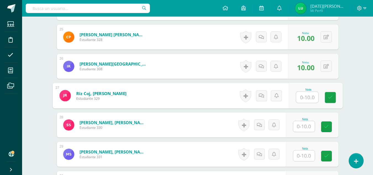
click at [311, 97] on input "text" at bounding box center [307, 97] width 22 height 11
type input "10"
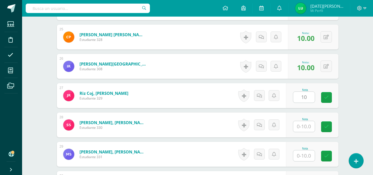
click at [336, 104] on div "Nota 10" at bounding box center [312, 95] width 52 height 25
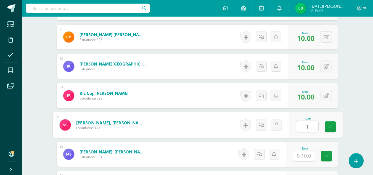
click at [302, 121] on input "1" at bounding box center [307, 126] width 22 height 11
type input "10"
click at [329, 129] on icon at bounding box center [330, 126] width 5 height 5
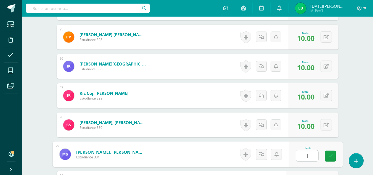
click at [306, 157] on input "1" at bounding box center [307, 155] width 22 height 11
type input "10"
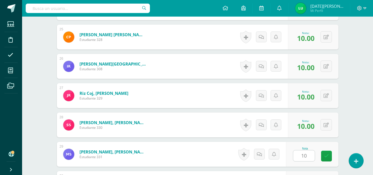
click at [333, 163] on div "Nota 10" at bounding box center [312, 154] width 52 height 25
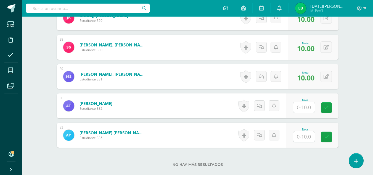
scroll to position [959, 0]
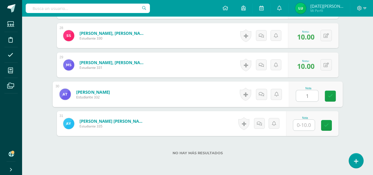
click at [308, 96] on input "1" at bounding box center [307, 95] width 22 height 11
type input "10"
click at [335, 97] on link at bounding box center [330, 96] width 11 height 11
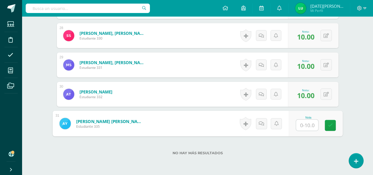
click at [303, 129] on input "text" at bounding box center [307, 125] width 22 height 11
type input "10"
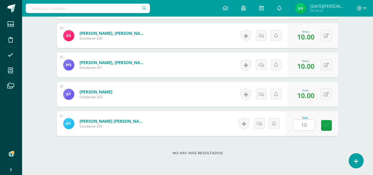
click at [324, 129] on div "Nota 10" at bounding box center [312, 123] width 52 height 25
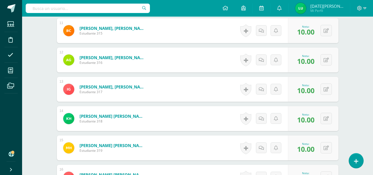
scroll to position [0, 0]
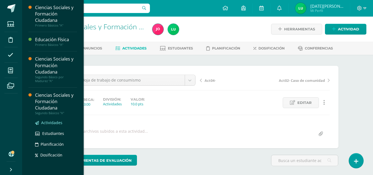
click at [54, 124] on span "Actividades" at bounding box center [51, 122] width 21 height 5
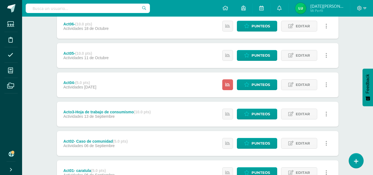
scroll to position [197, 0]
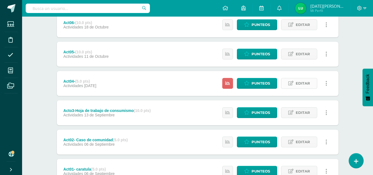
click at [311, 81] on link "Editar" at bounding box center [299, 83] width 36 height 11
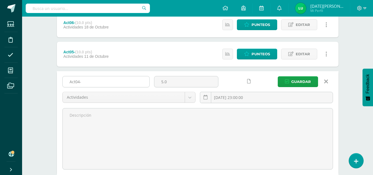
click at [89, 83] on input "Act04-" at bounding box center [106, 81] width 87 height 11
paste input "Hoja de trabajo de los viajes [PERSON_NAME]"
type input "Act04-Hoja de trabajo de los viajes [PERSON_NAME]"
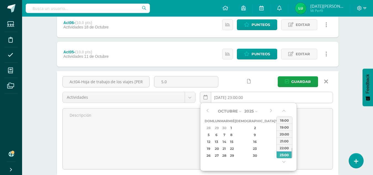
click at [231, 100] on input "[DATE] 23:00:00" at bounding box center [266, 97] width 132 height 11
click at [208, 109] on button "button" at bounding box center [208, 111] width 6 height 8
click at [282, 149] on div "27" at bounding box center [285, 148] width 6 height 6
type input "[DATE] 23:00"
click at [309, 83] on span "Guardar" at bounding box center [301, 81] width 20 height 10
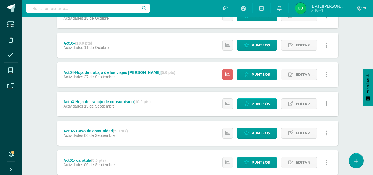
scroll to position [206, 0]
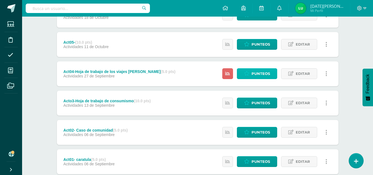
click at [264, 68] on link "Punteos" at bounding box center [257, 73] width 40 height 11
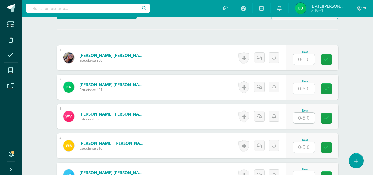
scroll to position [141, 0]
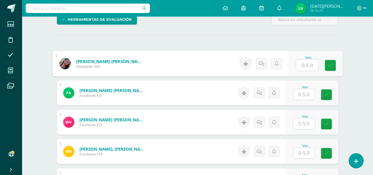
click at [304, 65] on input "text" at bounding box center [307, 65] width 22 height 11
type input "5"
click at [334, 64] on link at bounding box center [330, 65] width 11 height 11
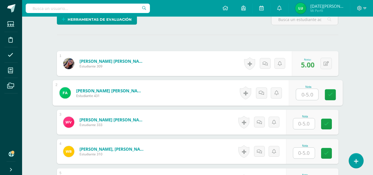
click at [310, 97] on input "text" at bounding box center [307, 94] width 22 height 11
click at [335, 94] on link at bounding box center [330, 94] width 11 height 11
type input "5"
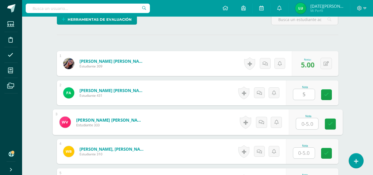
click at [310, 119] on input "text" at bounding box center [307, 123] width 22 height 11
type input "5"
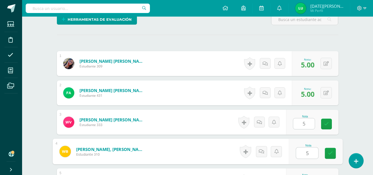
click at [311, 151] on input "5" at bounding box center [307, 152] width 22 height 11
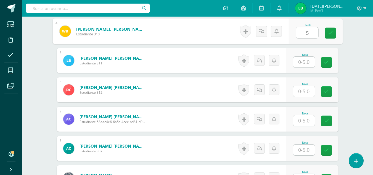
scroll to position [270, 0]
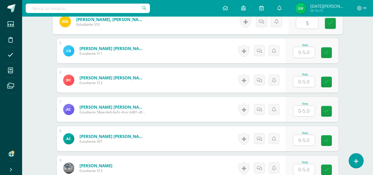
type input "5"
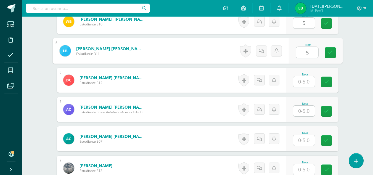
click at [311, 54] on input "5" at bounding box center [307, 52] width 22 height 11
click at [333, 50] on link at bounding box center [330, 52] width 11 height 11
type input "5"
click at [311, 78] on input "5" at bounding box center [304, 81] width 22 height 11
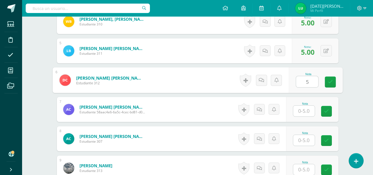
type input "5"
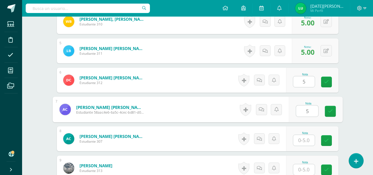
click at [305, 111] on input "5" at bounding box center [307, 110] width 22 height 11
type input "5"
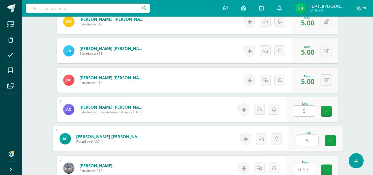
click at [310, 143] on input "5" at bounding box center [307, 140] width 22 height 11
type input "5"
click at [336, 137] on div "Nota 5" at bounding box center [315, 139] width 54 height 26
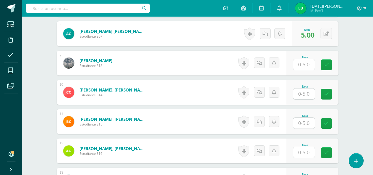
scroll to position [379, 0]
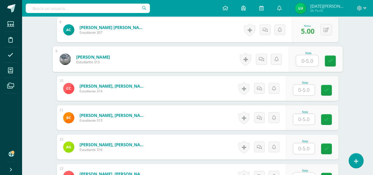
click at [306, 63] on input "text" at bounding box center [307, 60] width 22 height 11
type input "5"
click at [301, 90] on input "text" at bounding box center [304, 89] width 22 height 11
type input "5"
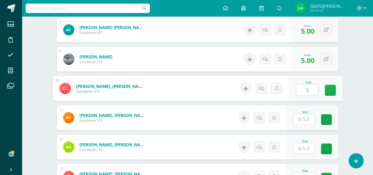
click at [328, 90] on icon at bounding box center [330, 90] width 5 height 5
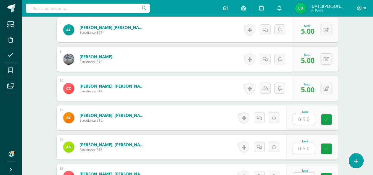
click at [308, 115] on input "text" at bounding box center [304, 119] width 22 height 11
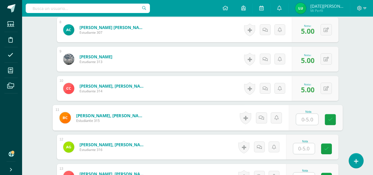
type input "5"
click at [330, 115] on link at bounding box center [330, 119] width 11 height 11
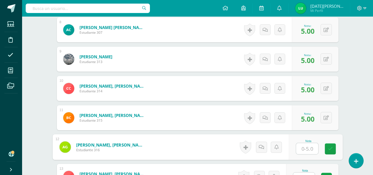
click at [310, 149] on input "text" at bounding box center [307, 148] width 22 height 11
type input "5"
click at [330, 148] on icon at bounding box center [330, 148] width 5 height 5
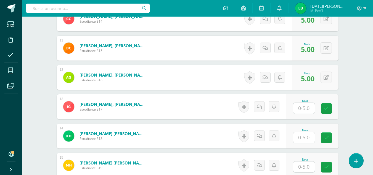
scroll to position [451, 0]
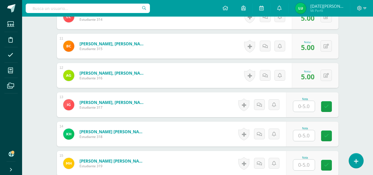
click at [303, 104] on input "text" at bounding box center [304, 106] width 22 height 11
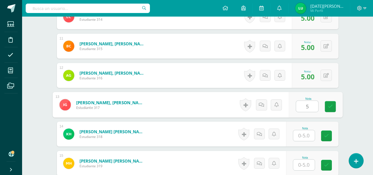
drag, startPoint x: 307, startPoint y: 102, endPoint x: 304, endPoint y: 124, distance: 22.6
type input "5"
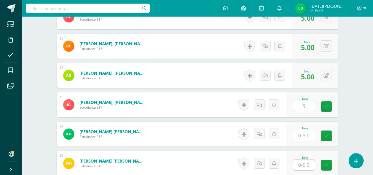
click at [304, 124] on div "Nota" at bounding box center [312, 133] width 52 height 25
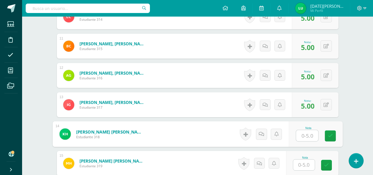
type input "5"
click at [303, 133] on input "5" at bounding box center [307, 135] width 22 height 11
click at [325, 136] on link at bounding box center [330, 135] width 11 height 11
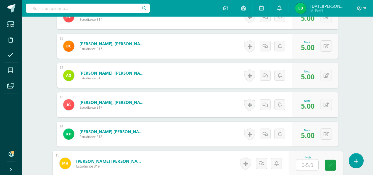
click at [302, 164] on input "text" at bounding box center [307, 164] width 22 height 11
type input "5"
click at [331, 166] on icon at bounding box center [330, 165] width 5 height 5
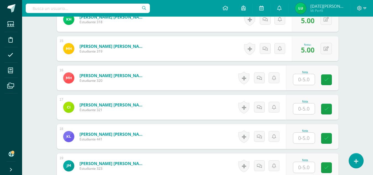
scroll to position [567, 0]
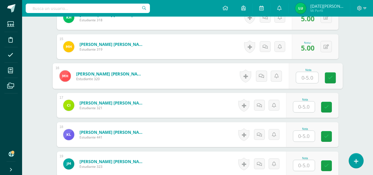
click at [307, 80] on input "text" at bounding box center [307, 77] width 22 height 11
type input "5"
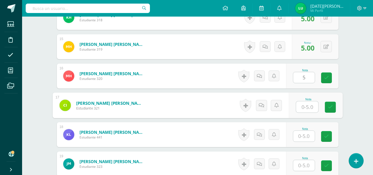
click at [314, 104] on input "text" at bounding box center [307, 106] width 22 height 11
type input "5"
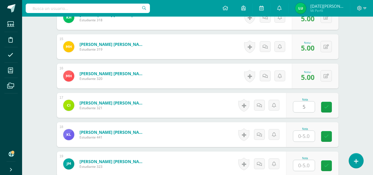
click at [322, 104] on div "Nota 5" at bounding box center [312, 105] width 52 height 25
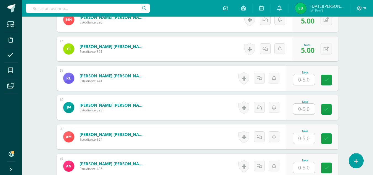
scroll to position [618, 0]
